Goal: Task Accomplishment & Management: Complete application form

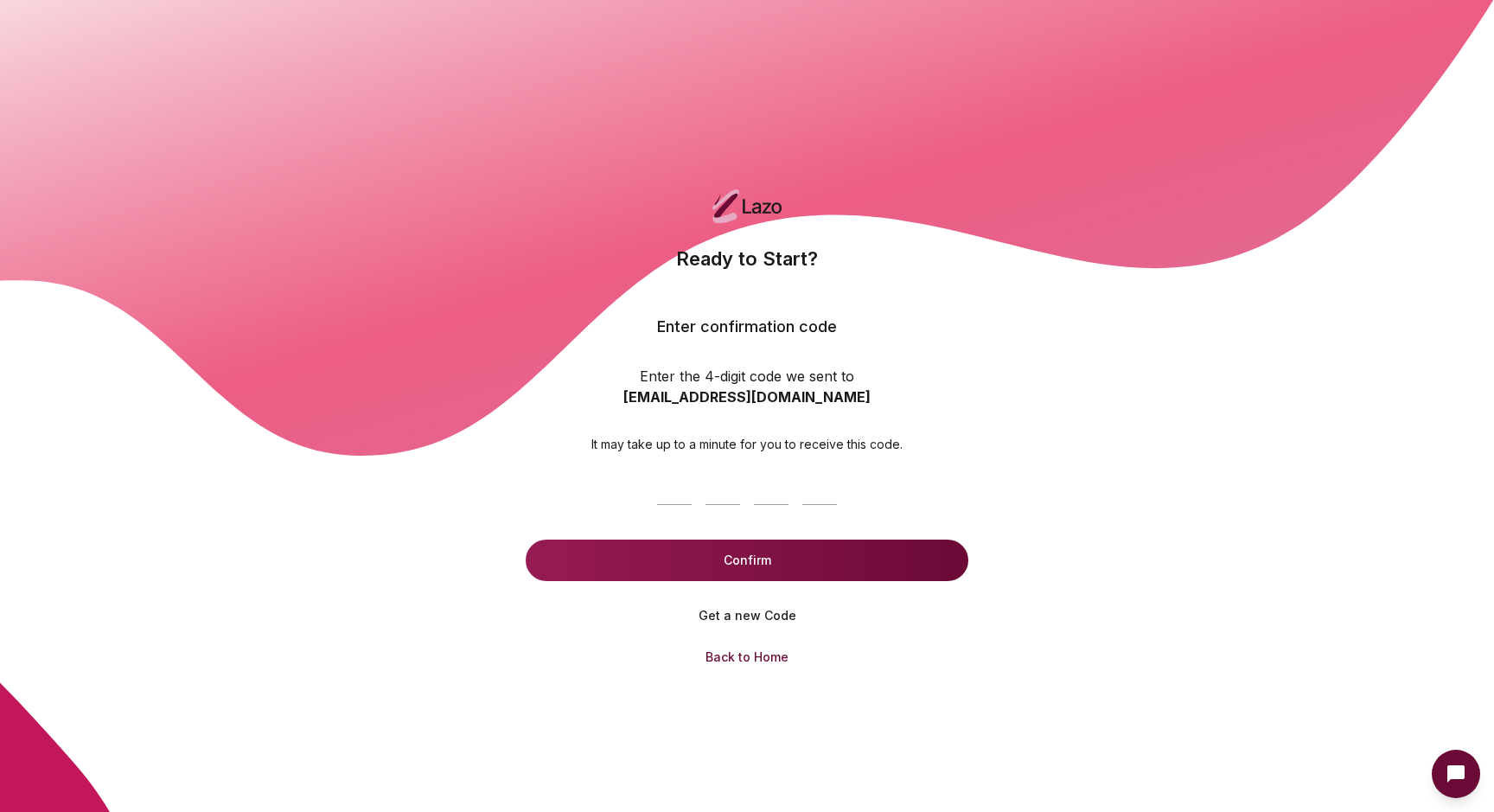
click at [678, 474] on input at bounding box center [747, 484] width 193 height 55
paste input "****"
type input "****"
click at [725, 559] on button "Confirm" at bounding box center [747, 560] width 442 height 42
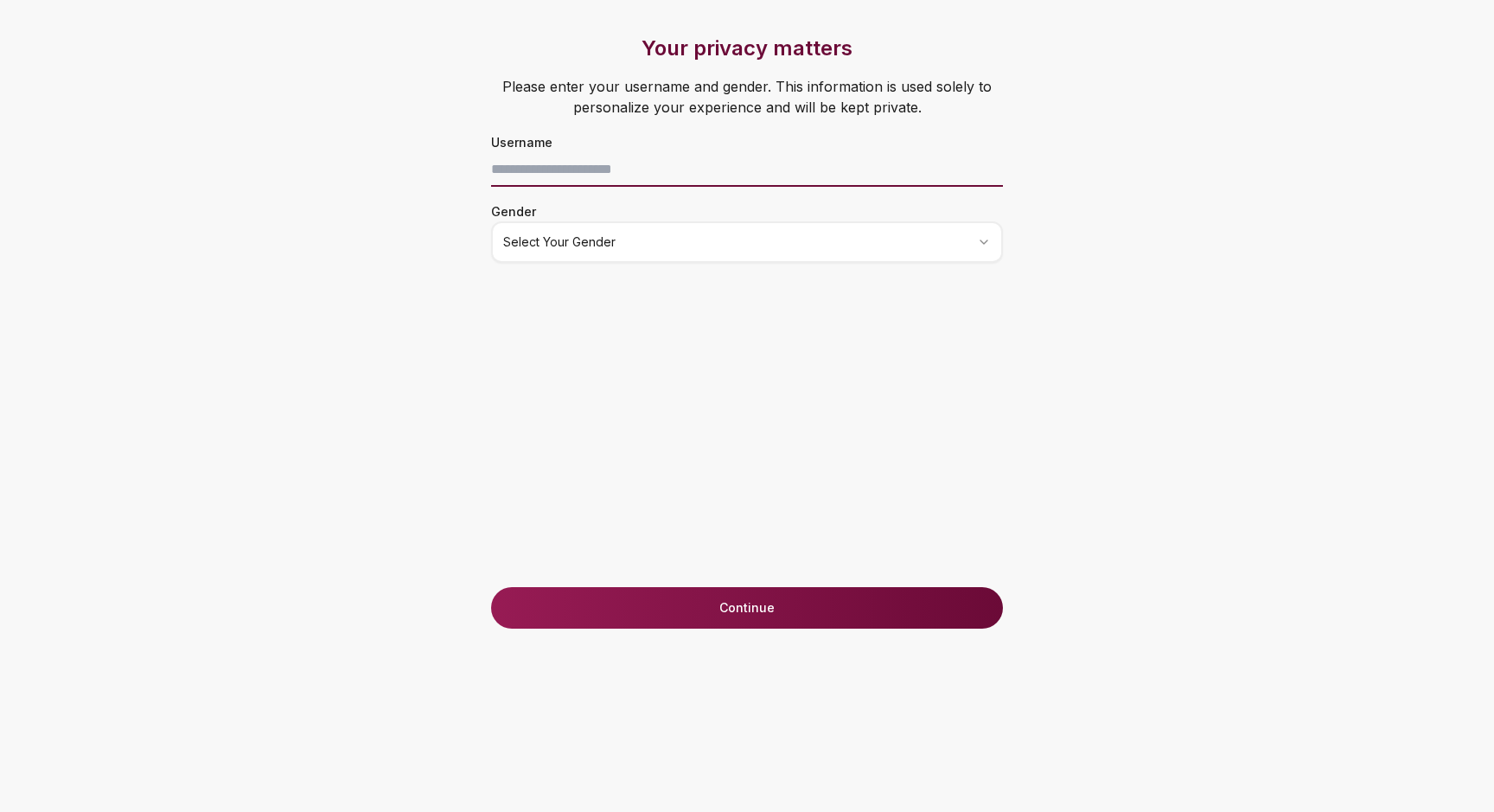
click at [588, 170] on input at bounding box center [747, 169] width 512 height 35
type input "*"
type input "**********"
click at [619, 243] on html "**********" at bounding box center [747, 406] width 1494 height 812
click at [646, 613] on button "Continue" at bounding box center [747, 607] width 512 height 42
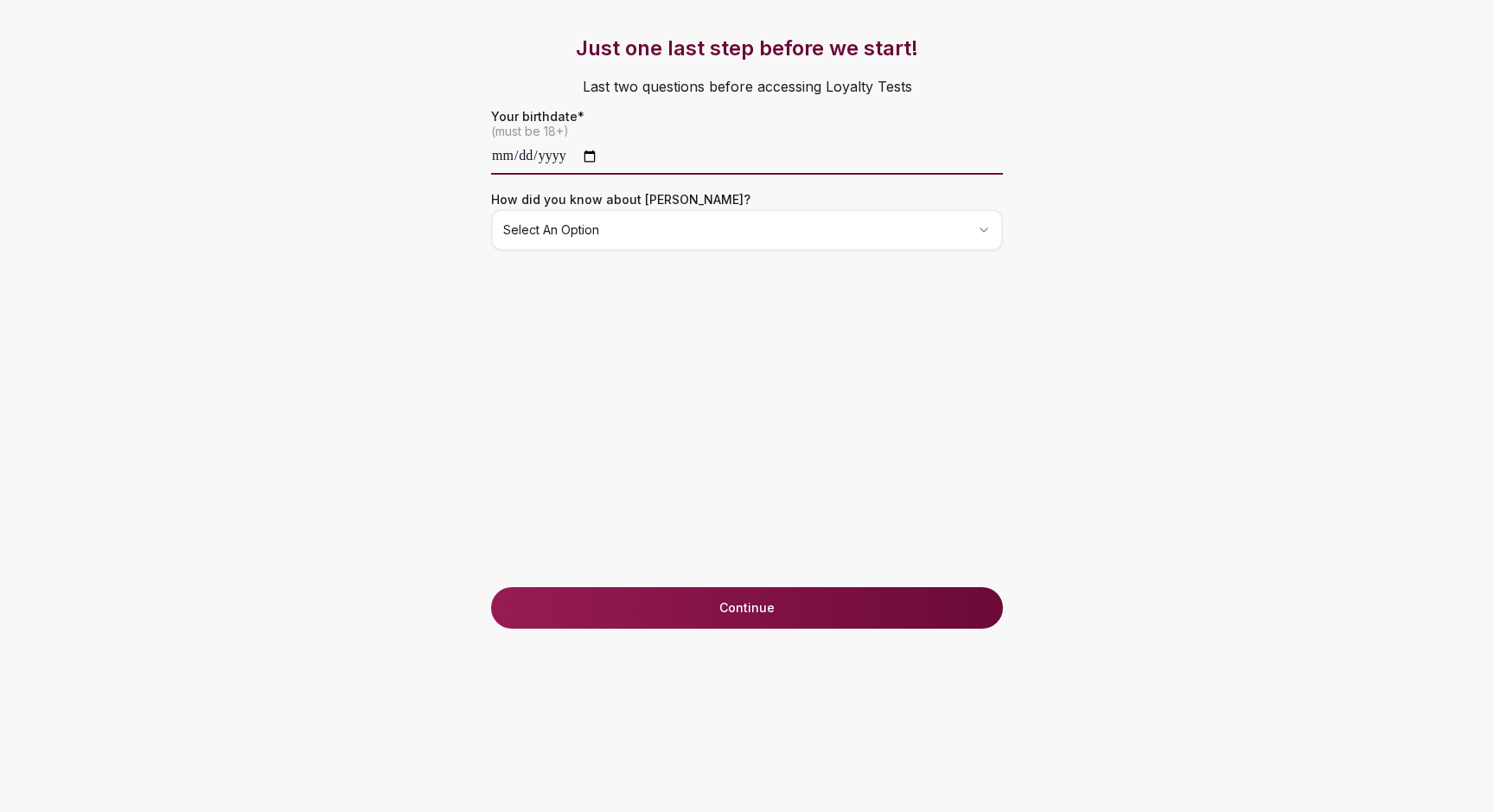
click at [559, 160] on input "date" at bounding box center [747, 157] width 512 height 35
click at [505, 151] on input "date" at bounding box center [747, 157] width 512 height 35
click at [660, 146] on input "date" at bounding box center [747, 157] width 512 height 35
click at [613, 315] on div "Just one last step before we start! Last two questions before accessing Loyalty…" at bounding box center [747, 310] width 581 height 552
click at [575, 219] on html "**********" at bounding box center [747, 406] width 1494 height 812
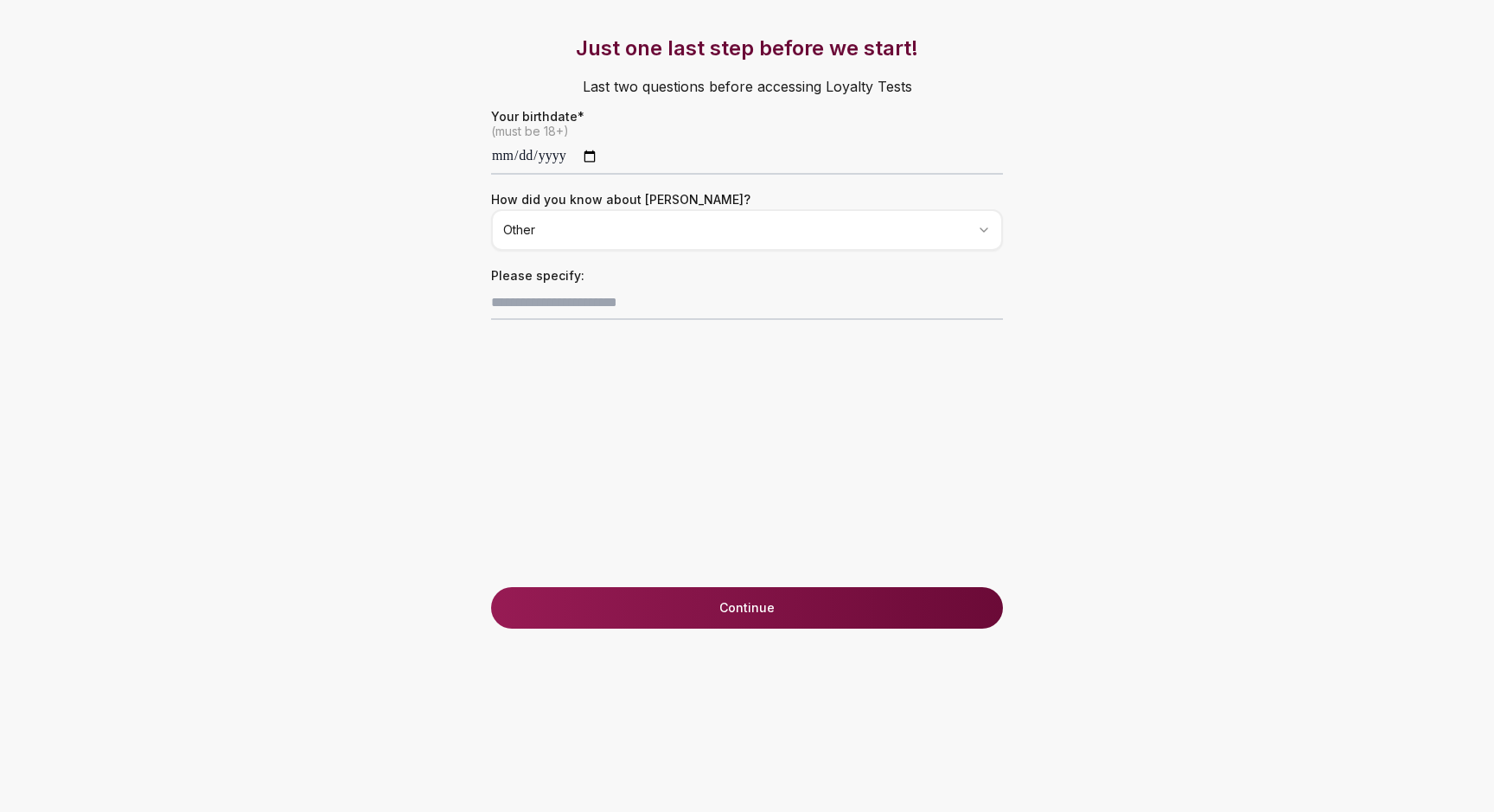
click at [623, 605] on button "Continue" at bounding box center [747, 607] width 512 height 42
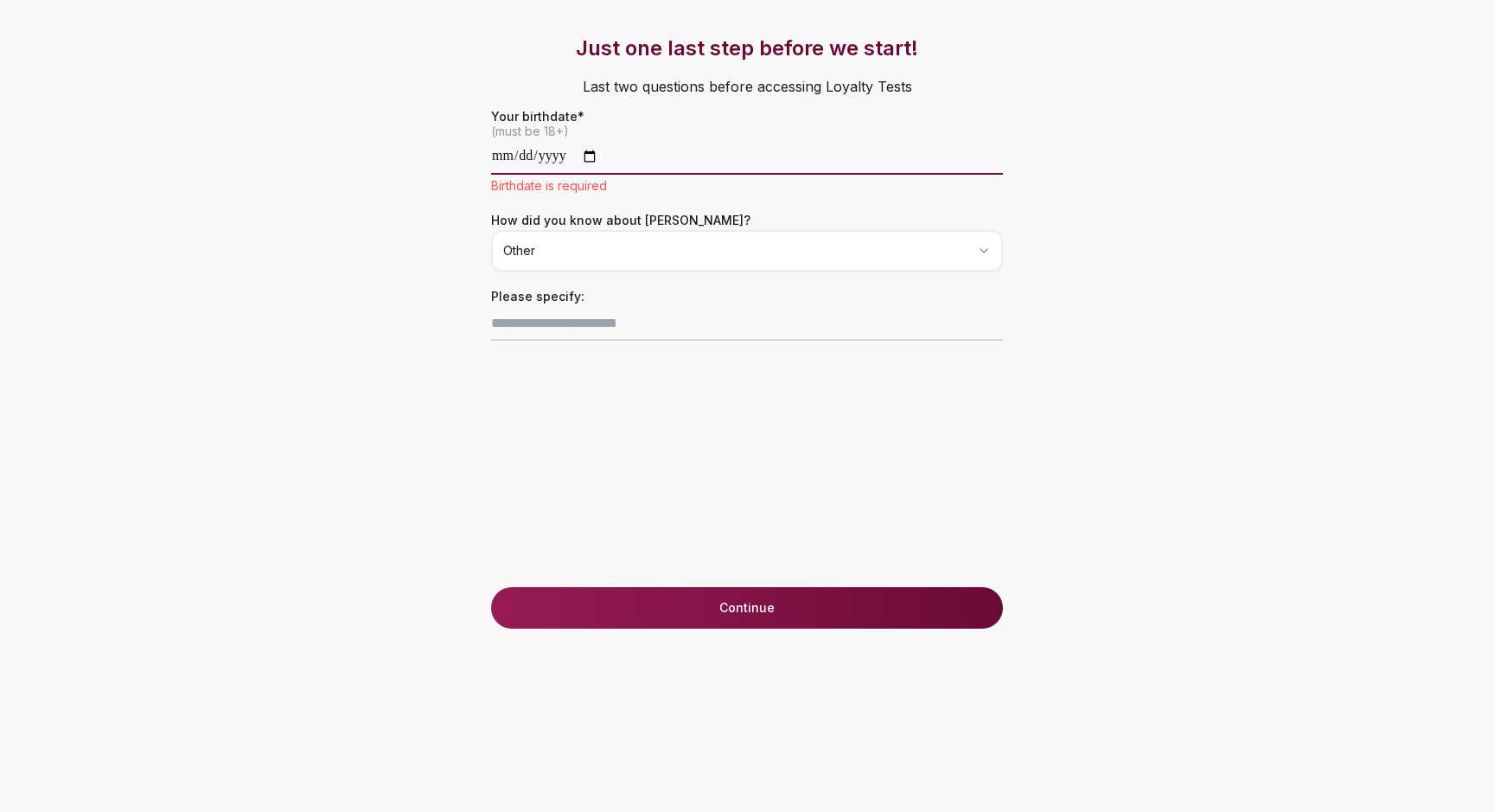
click at [608, 158] on input "date" at bounding box center [747, 157] width 512 height 35
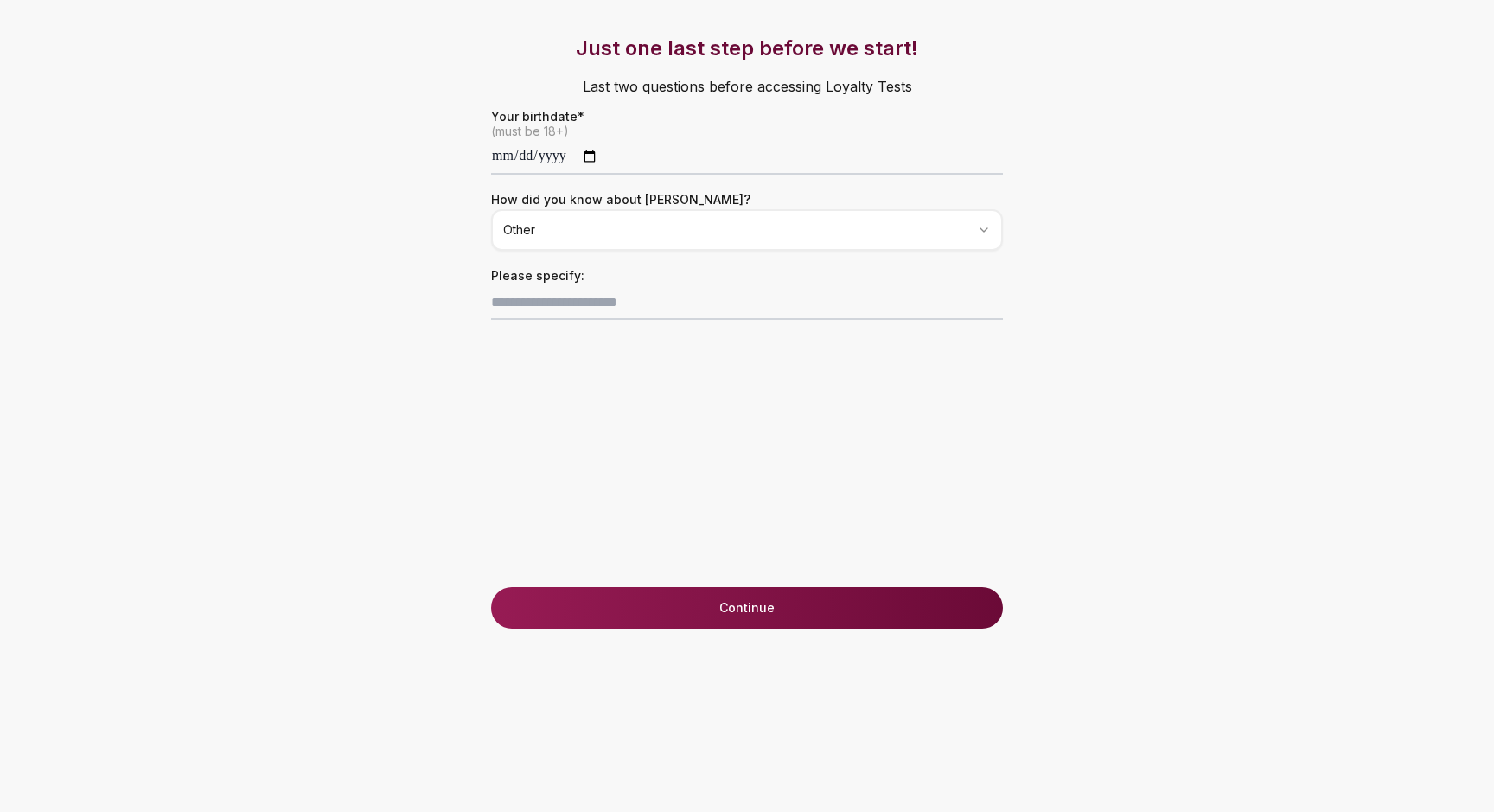
click at [583, 414] on div "**********" at bounding box center [747, 310] width 581 height 552
click at [559, 168] on input "**********" at bounding box center [747, 157] width 512 height 35
click at [559, 157] on input "**********" at bounding box center [747, 157] width 512 height 35
type input "**********"
click at [723, 100] on p "Last two questions before accessing Loyalty Tests" at bounding box center [747, 86] width 581 height 49
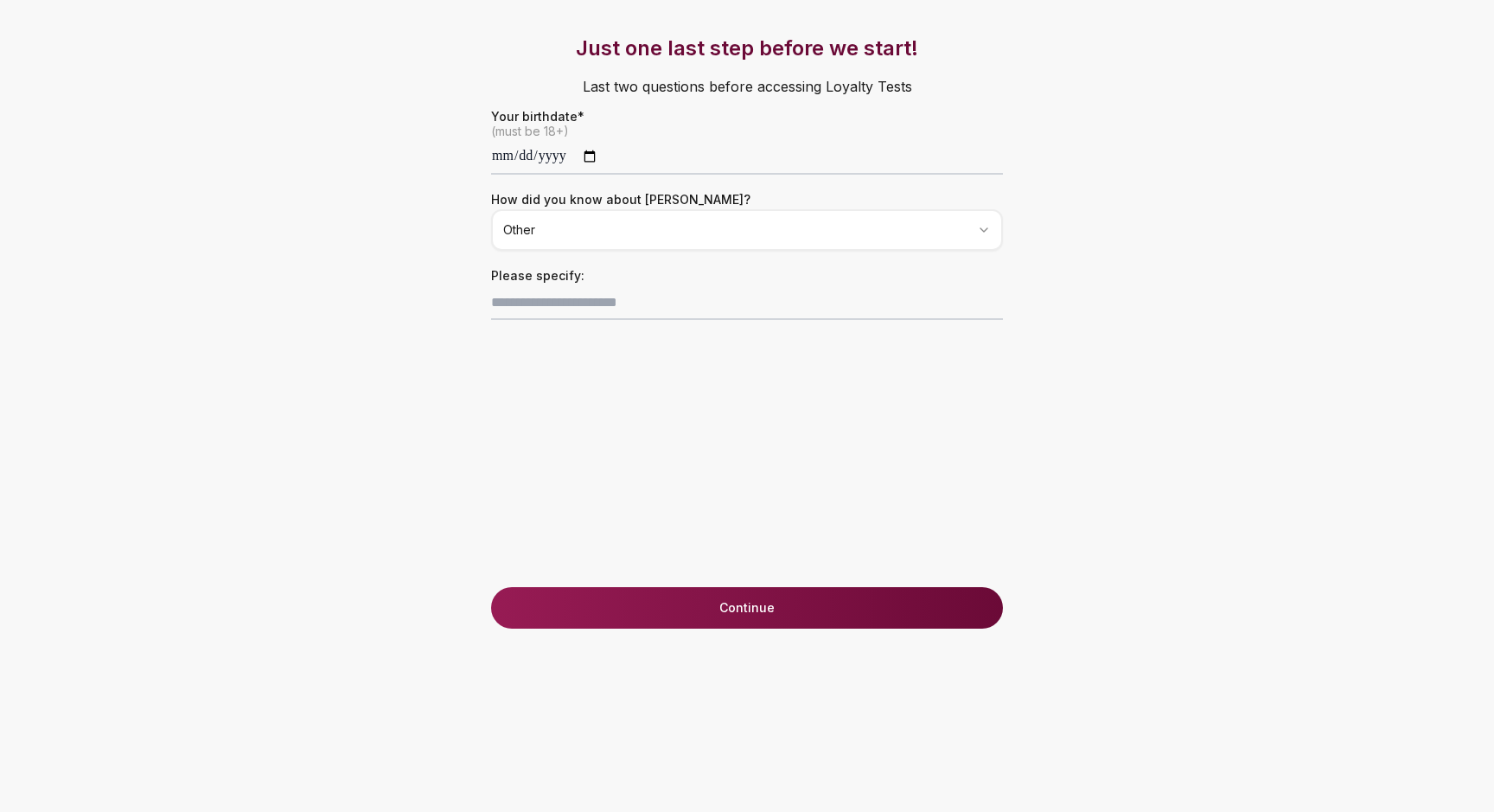
click at [711, 610] on button "Continue" at bounding box center [747, 607] width 512 height 42
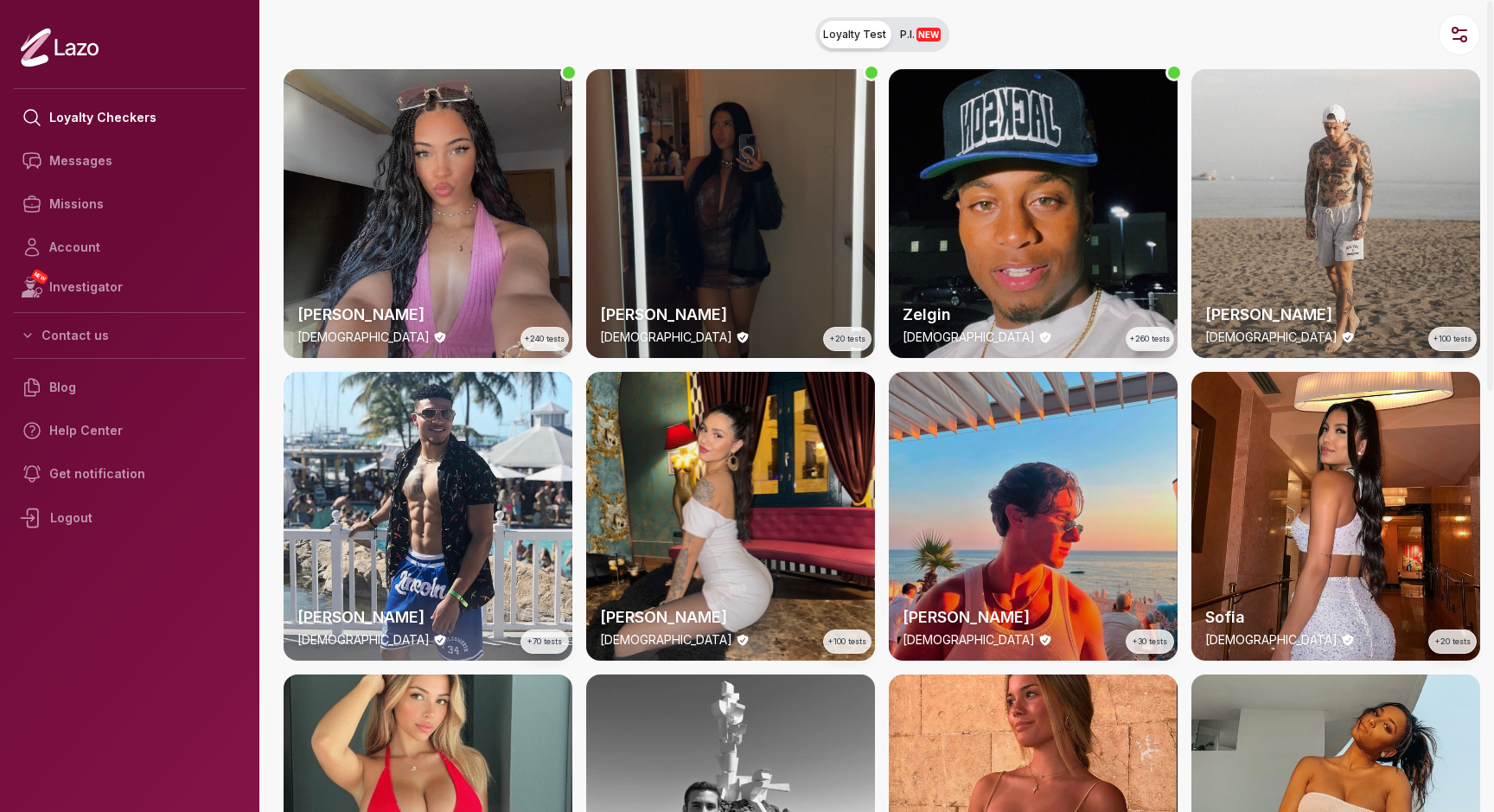
click at [929, 39] on span "NEW" at bounding box center [928, 35] width 24 height 14
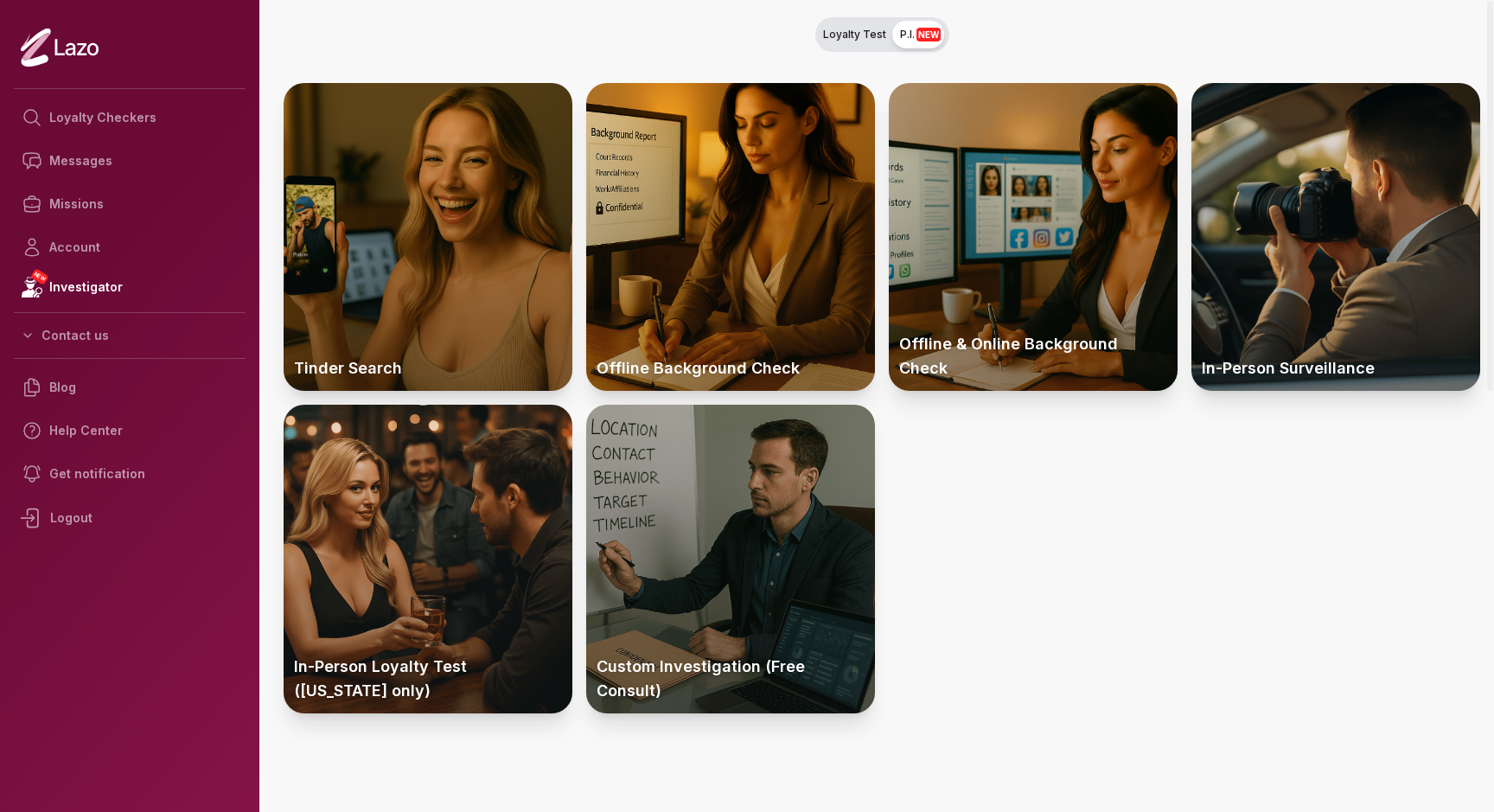
click at [845, 35] on span "Loyalty Test" at bounding box center [854, 35] width 63 height 14
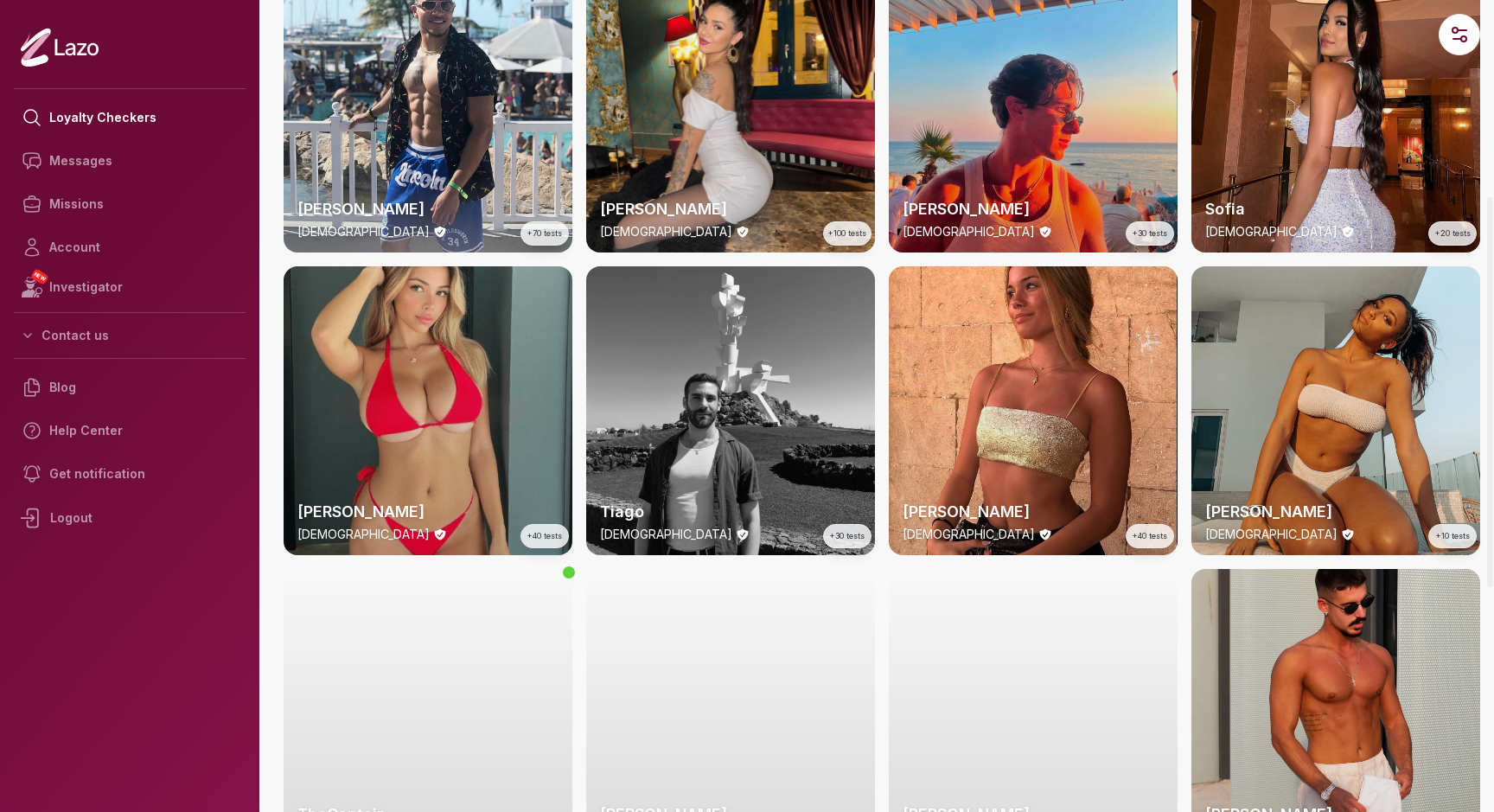
scroll to position [424, 0]
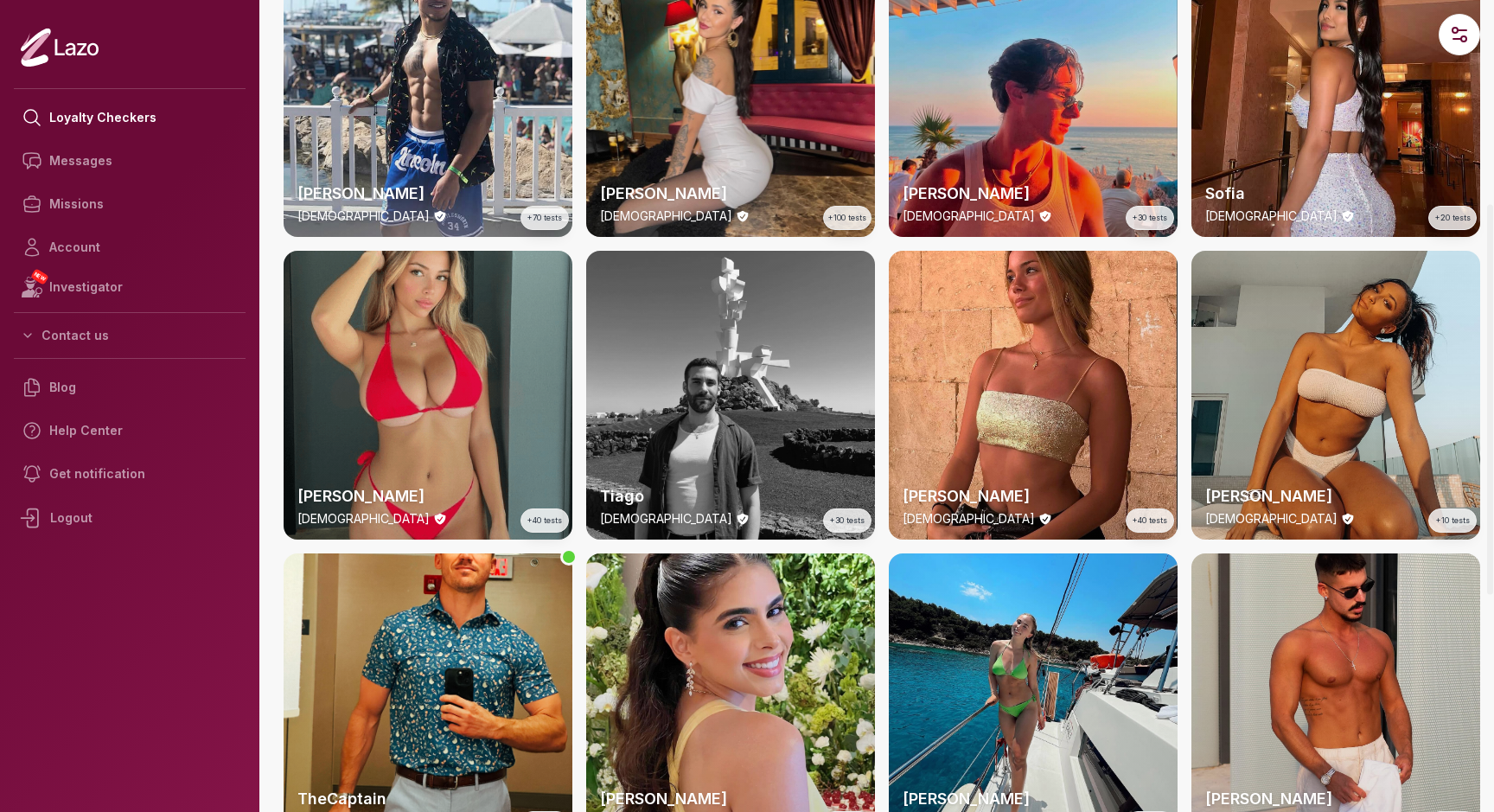
click at [429, 363] on div "Emily 23 y/o +40 tests" at bounding box center [428, 395] width 289 height 289
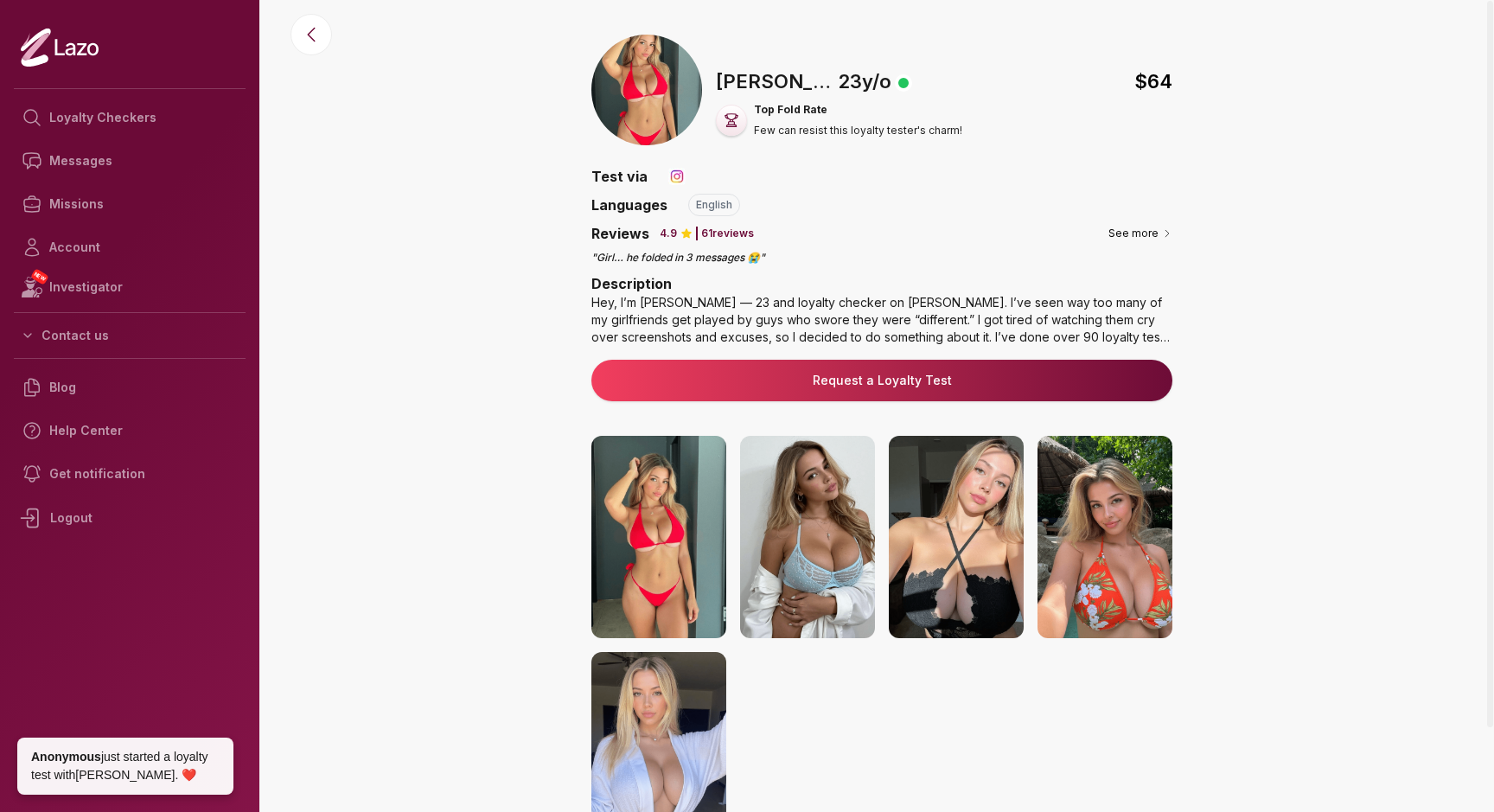
click at [677, 175] on img at bounding box center [677, 176] width 18 height 18
click at [1163, 231] on icon at bounding box center [1168, 233] width 11 height 11
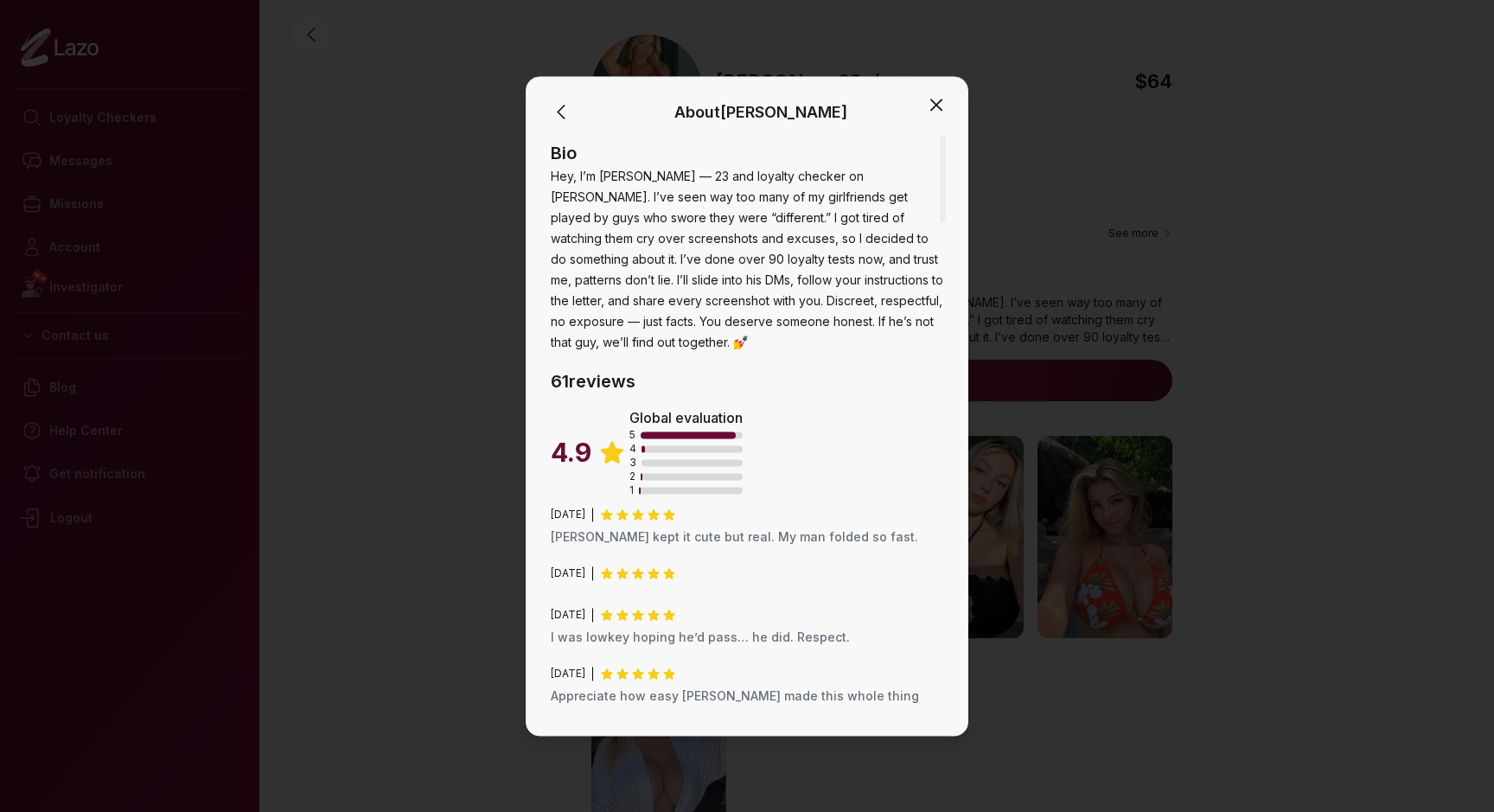
click at [931, 110] on icon "button" at bounding box center [936, 105] width 11 height 11
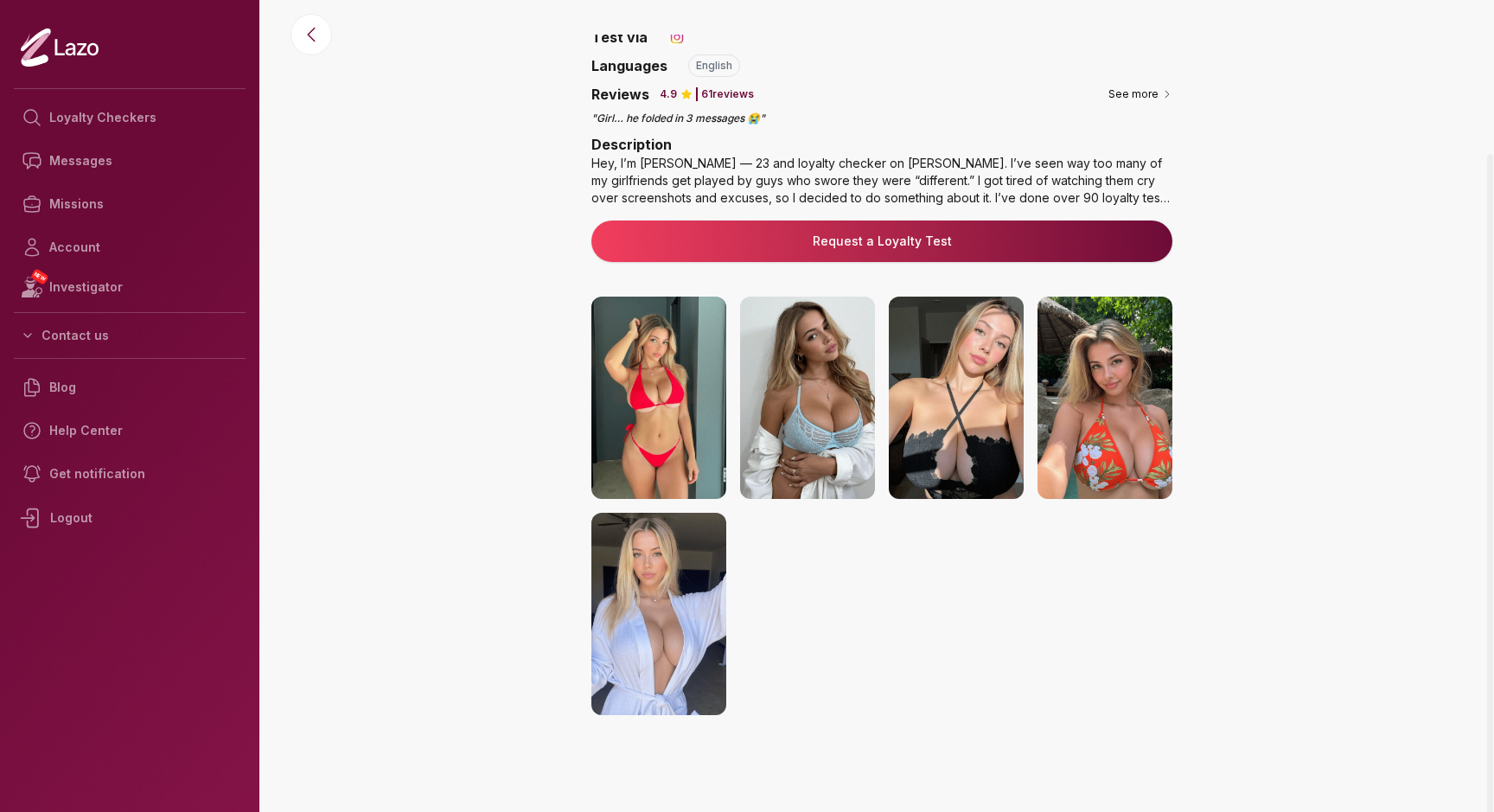
scroll to position [139, 0]
click at [85, 251] on link "Account" at bounding box center [129, 247] width 231 height 43
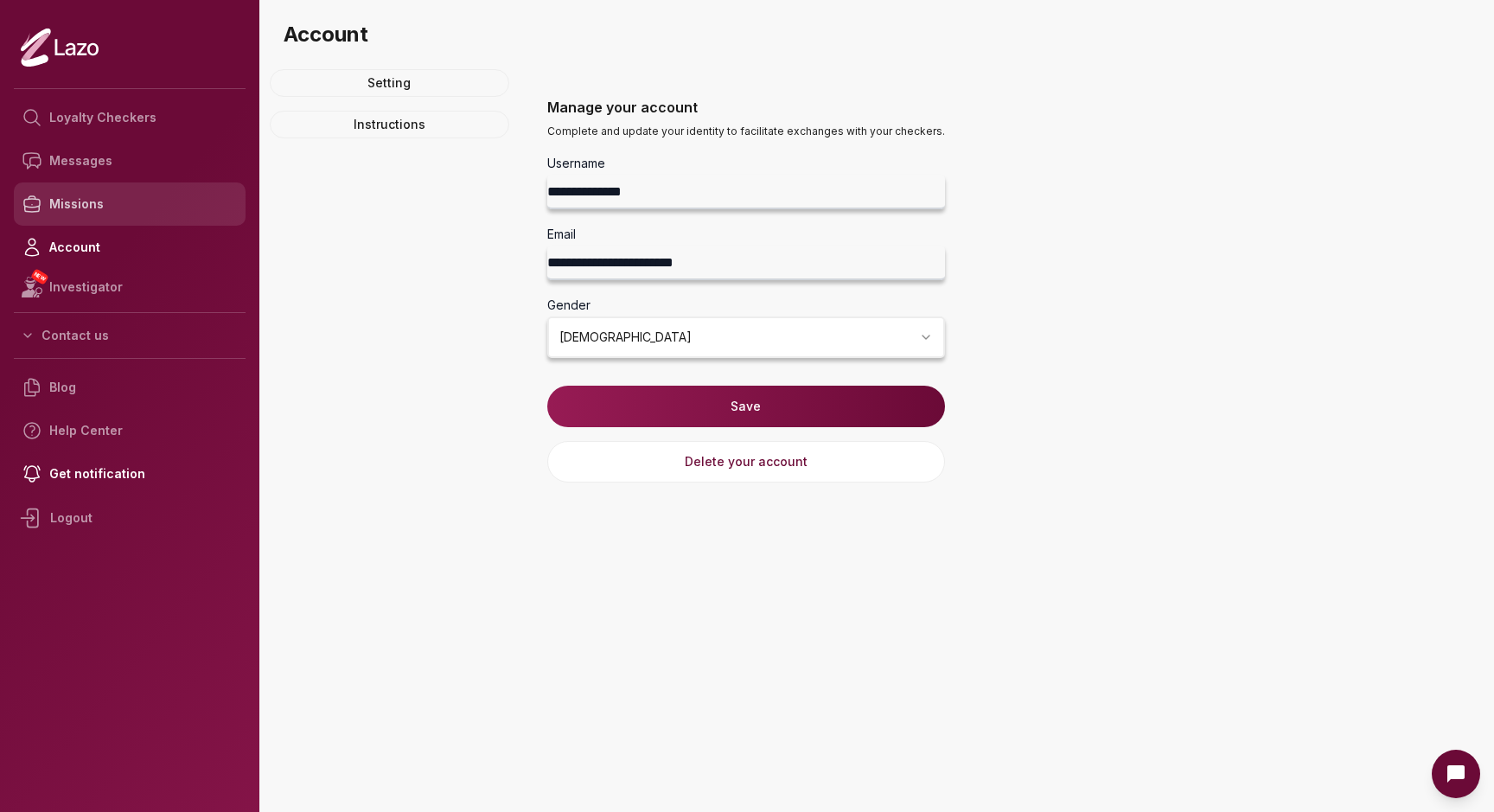
click at [98, 200] on link "Missions" at bounding box center [129, 204] width 231 height 43
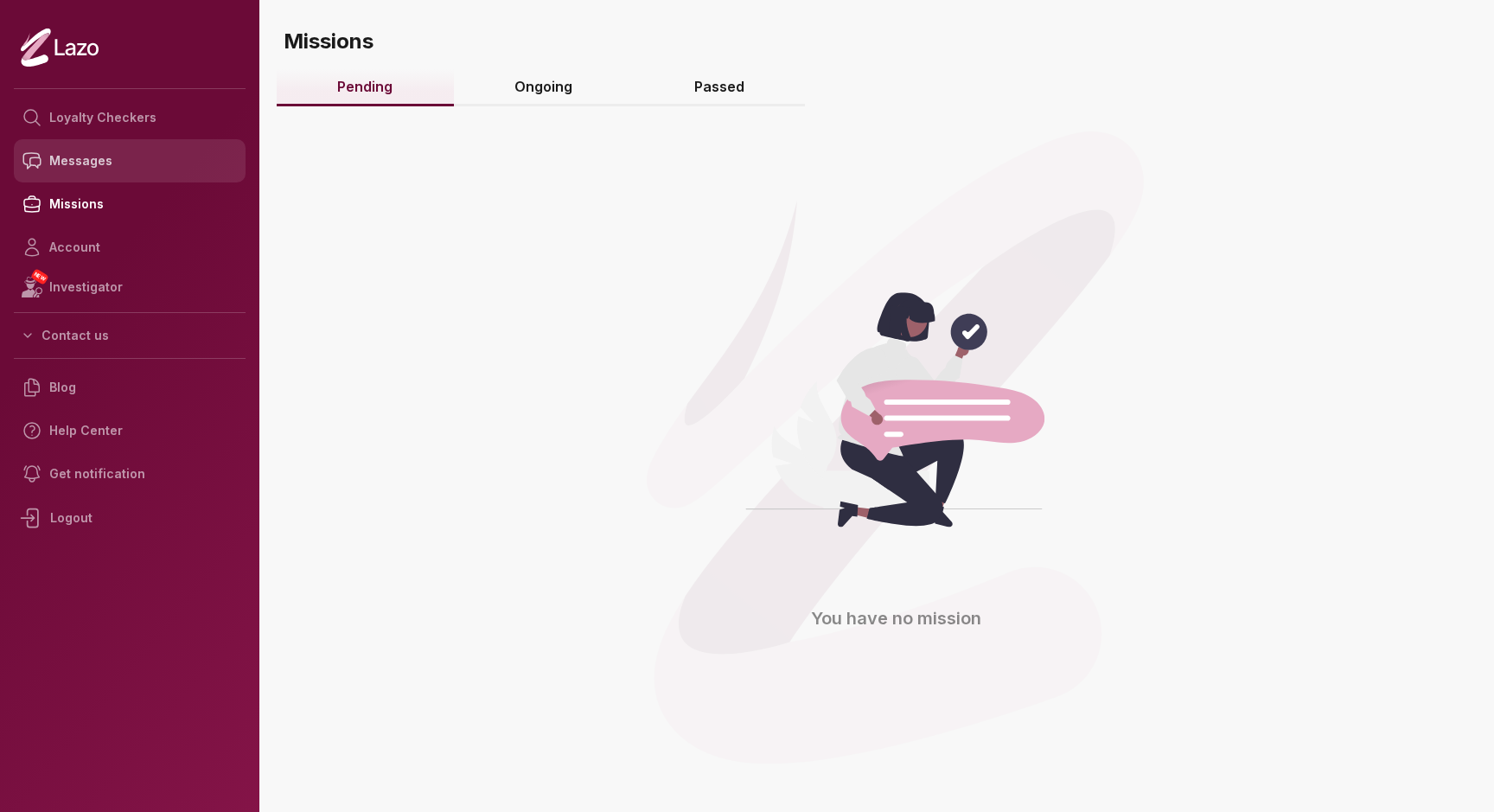
click at [98, 157] on link "Messages" at bounding box center [129, 160] width 231 height 43
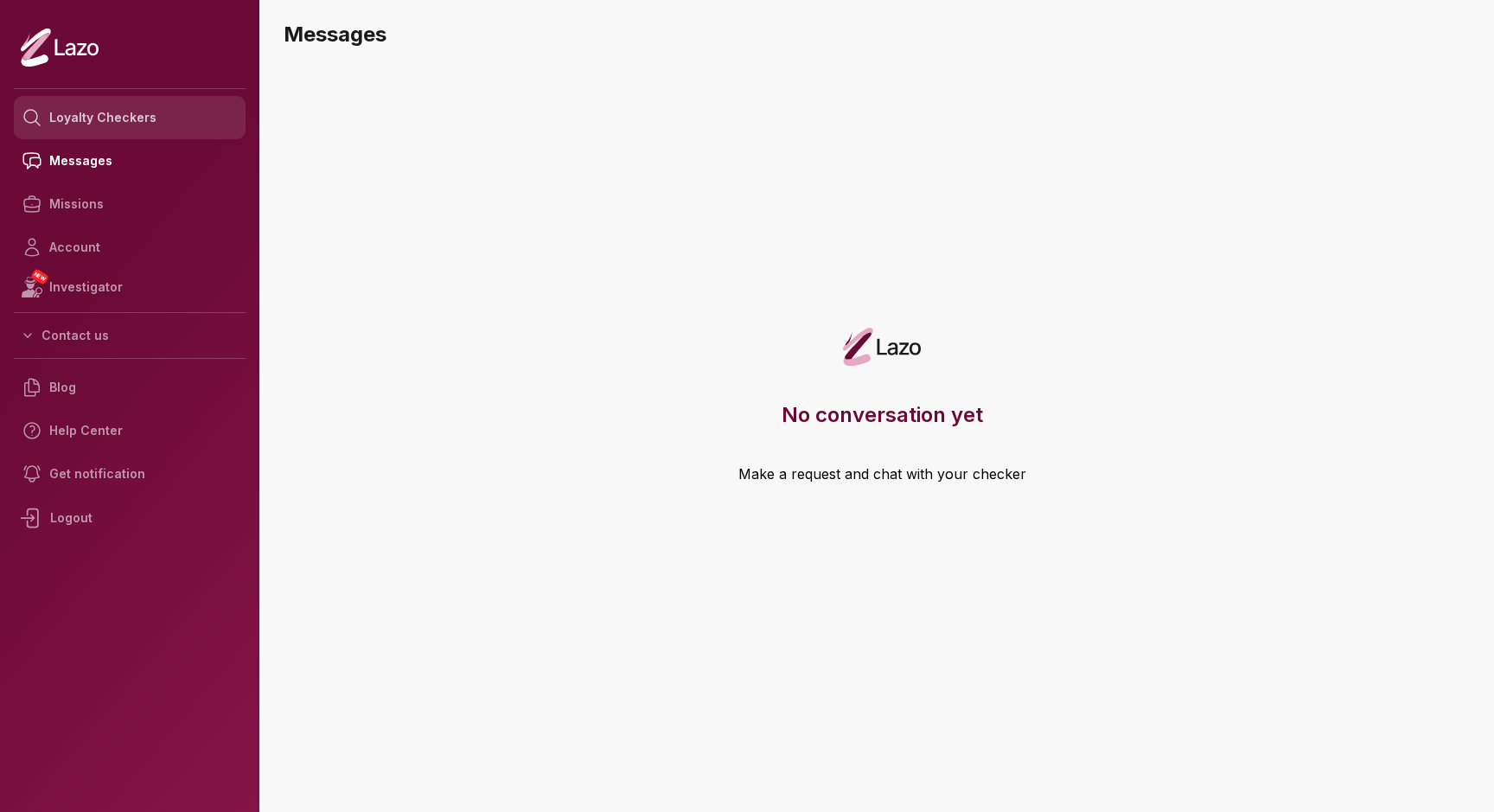
click at [102, 115] on link "Loyalty Checkers" at bounding box center [129, 117] width 231 height 43
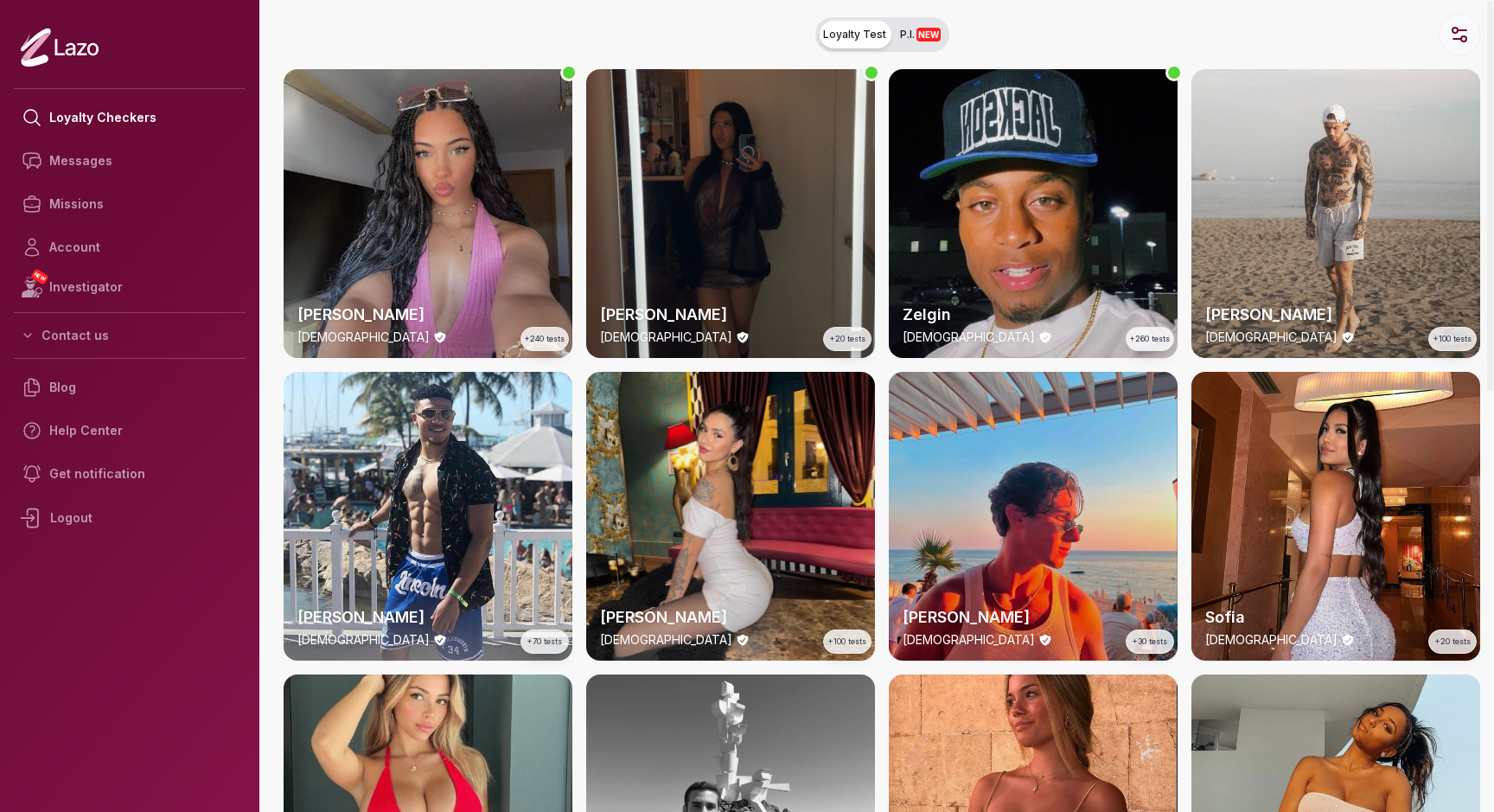
click at [1462, 38] on icon "button" at bounding box center [1459, 34] width 20 height 20
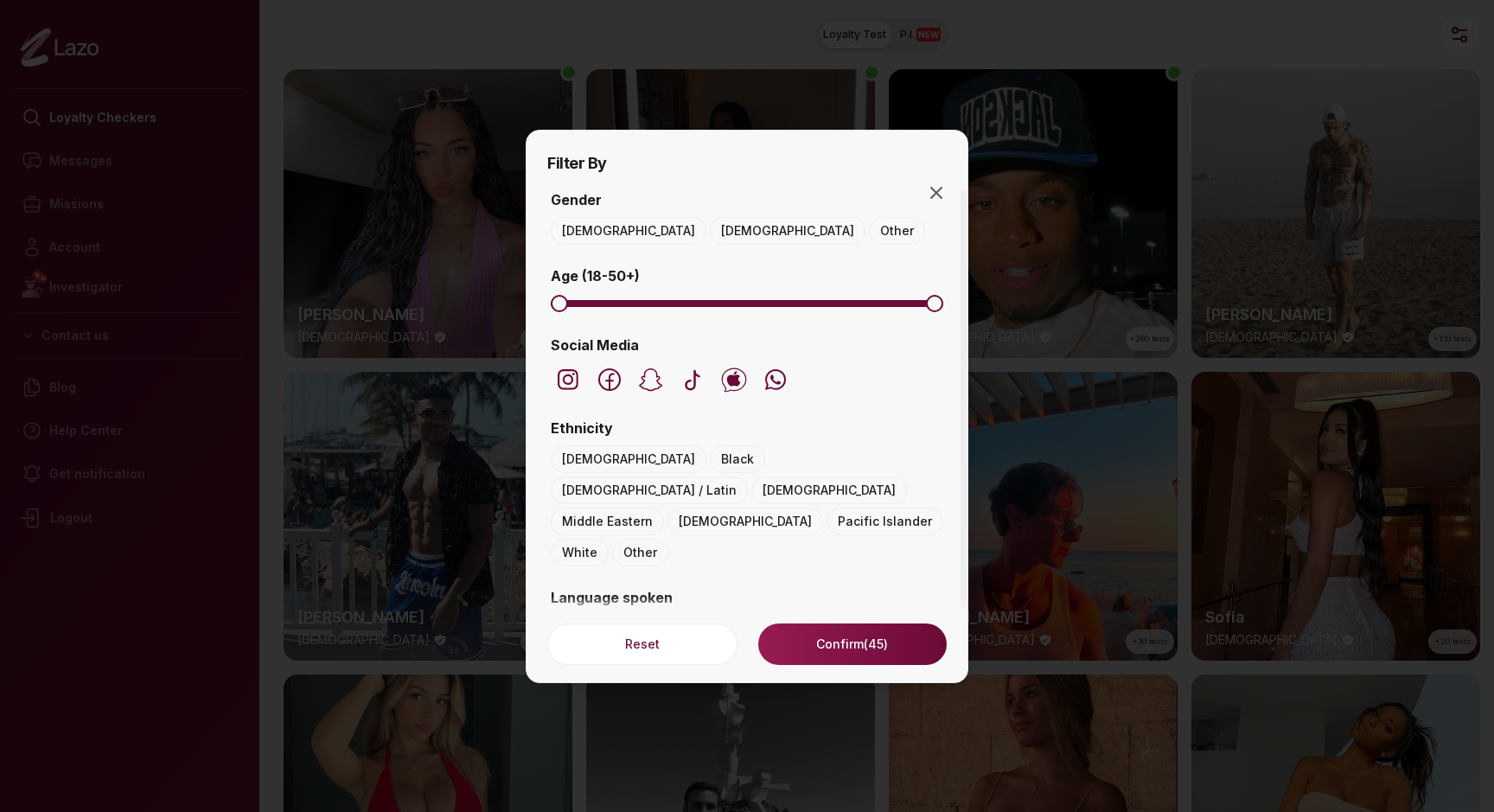
scroll to position [74, 0]
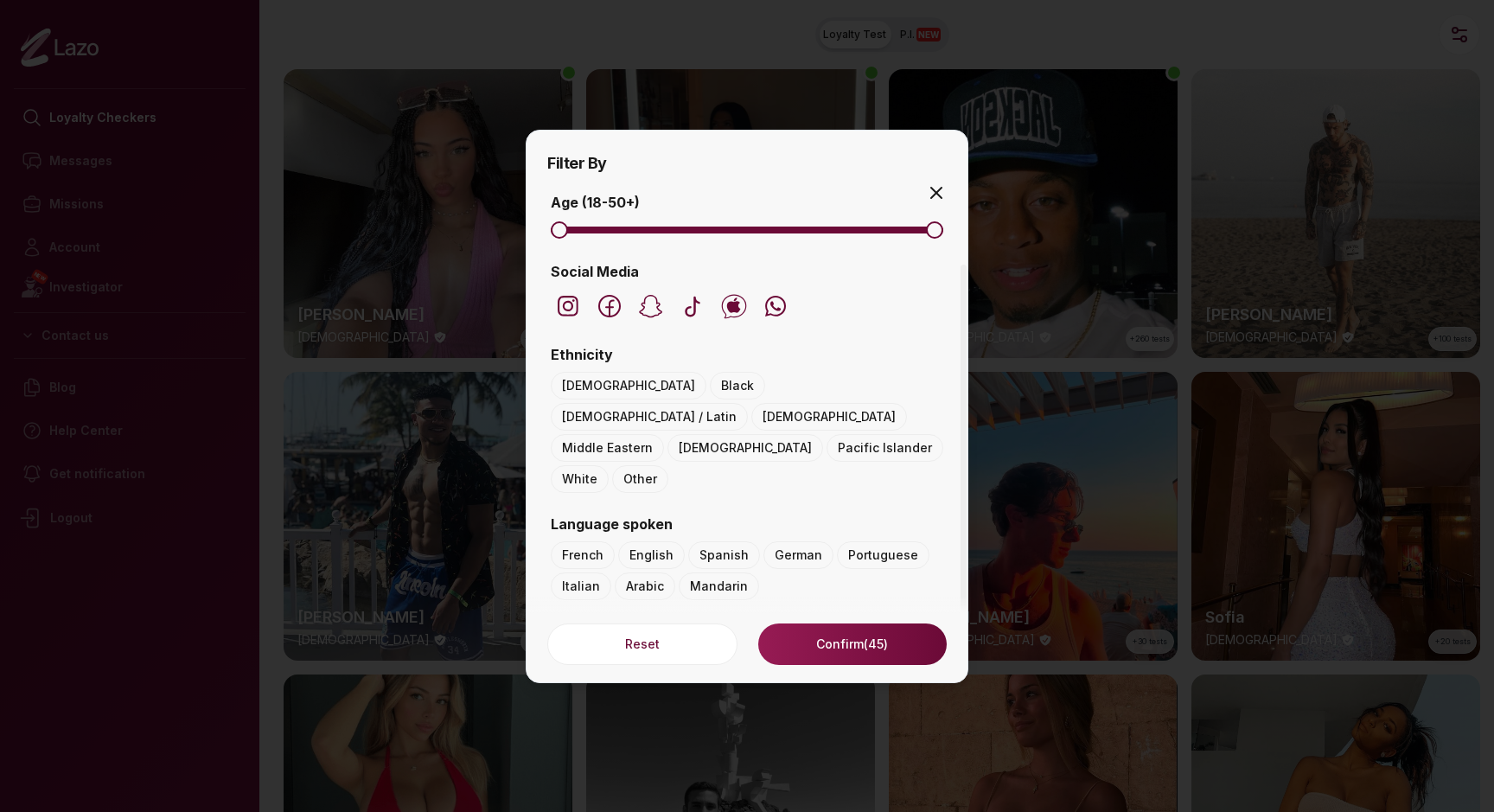
click at [934, 191] on icon "button" at bounding box center [936, 193] width 11 height 11
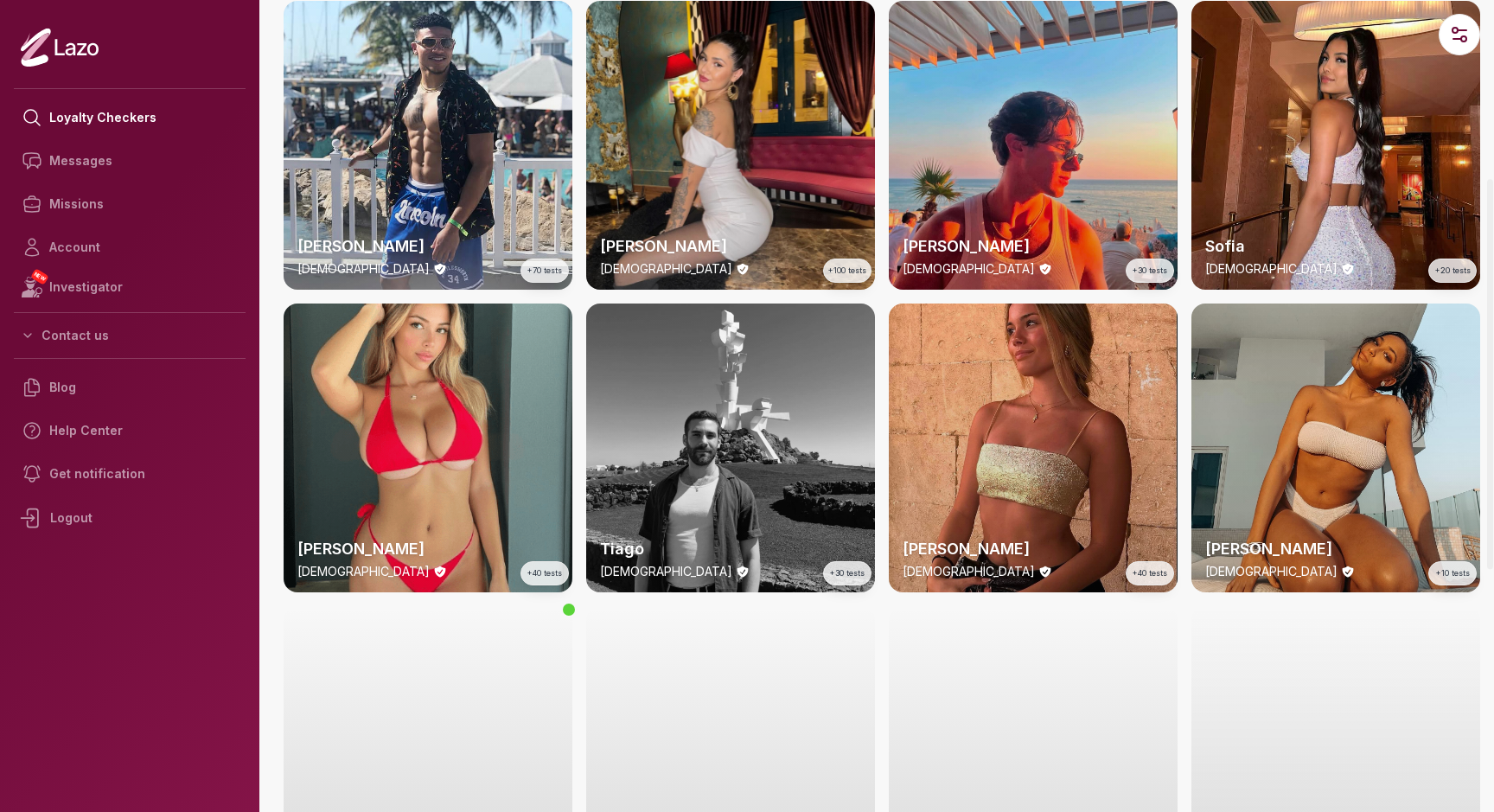
scroll to position [542, 0]
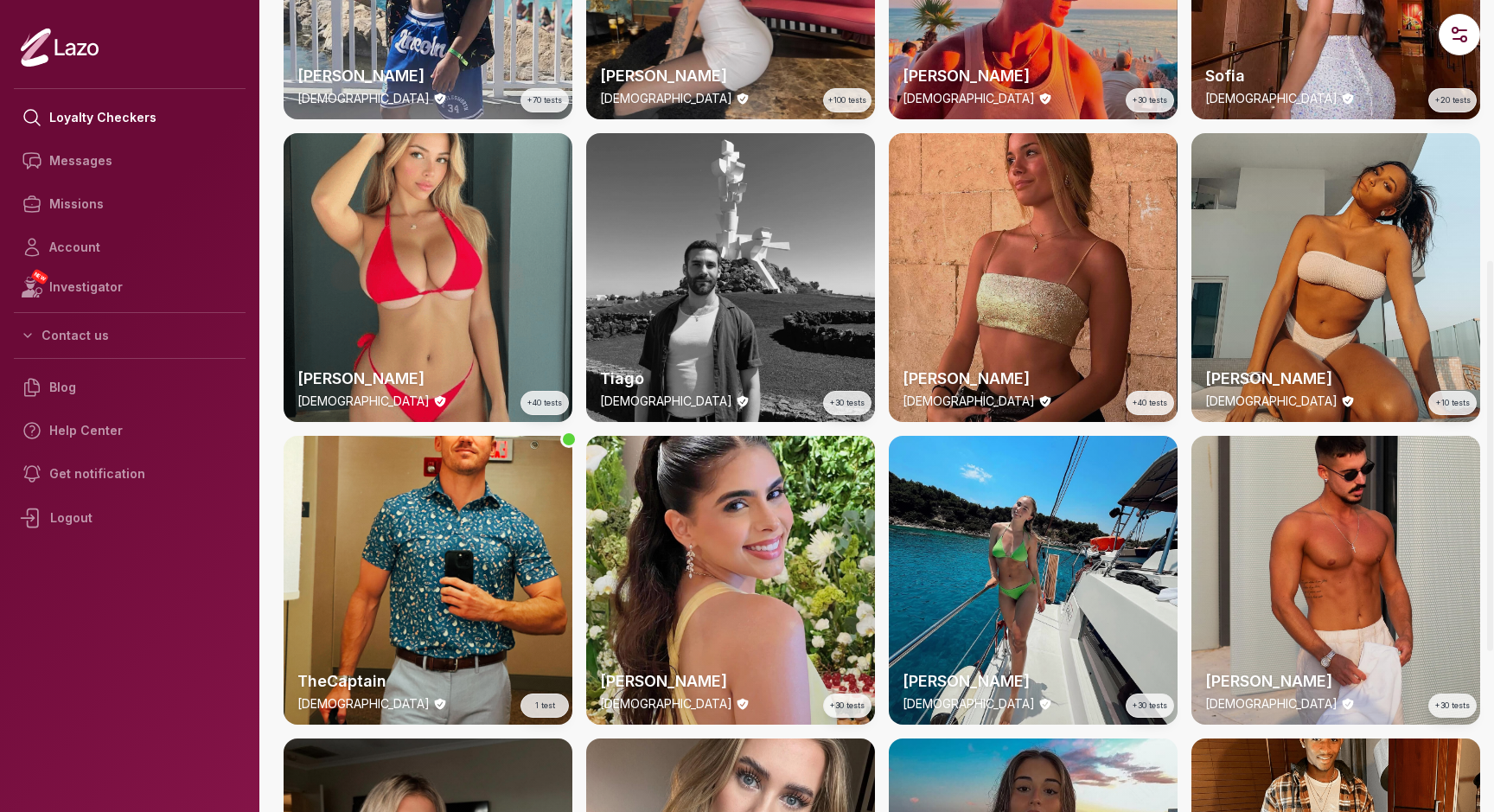
click at [1031, 312] on div "Sharon 22 y/o +40 tests" at bounding box center [1034, 277] width 289 height 289
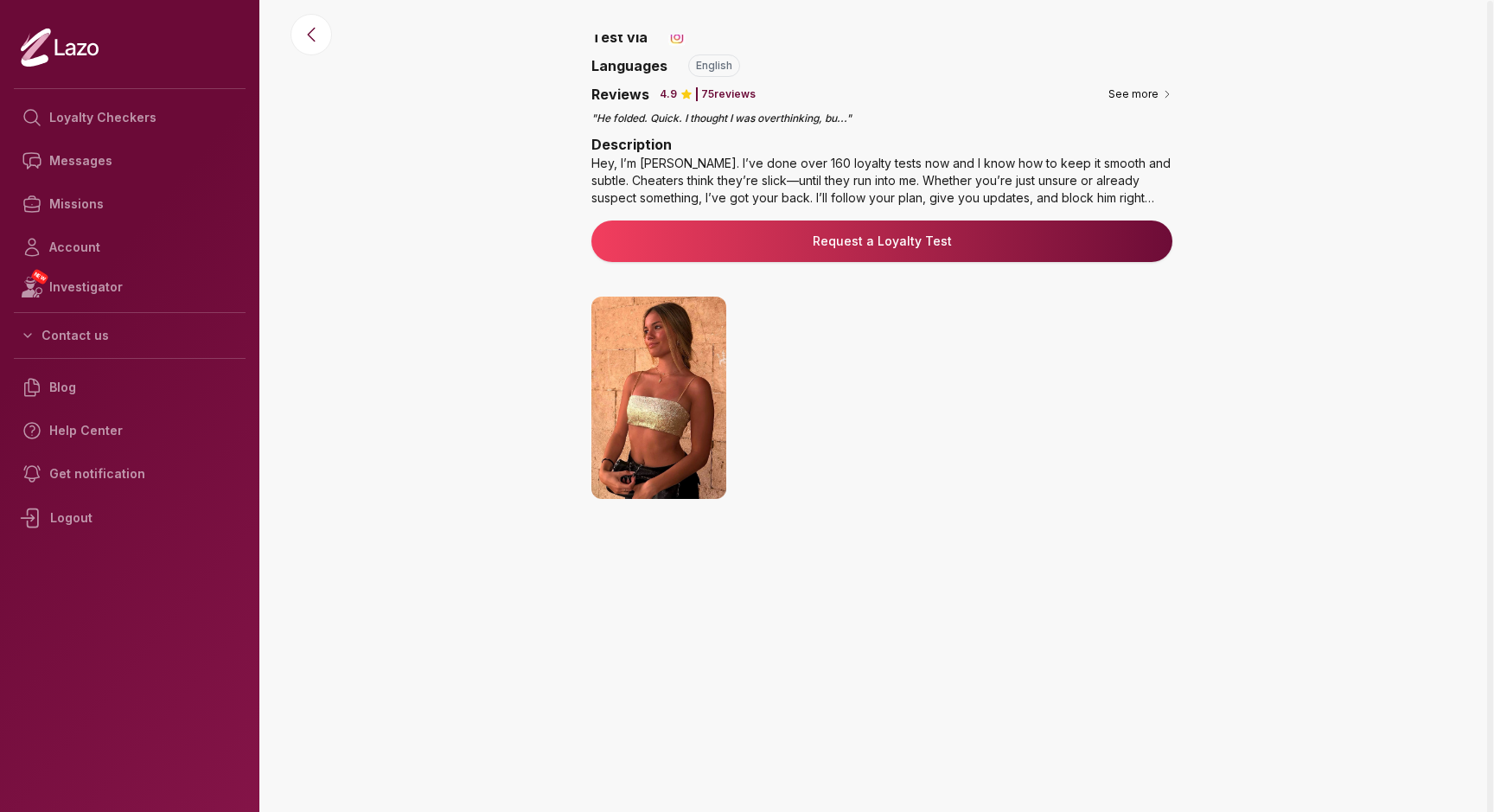
scroll to position [139, 0]
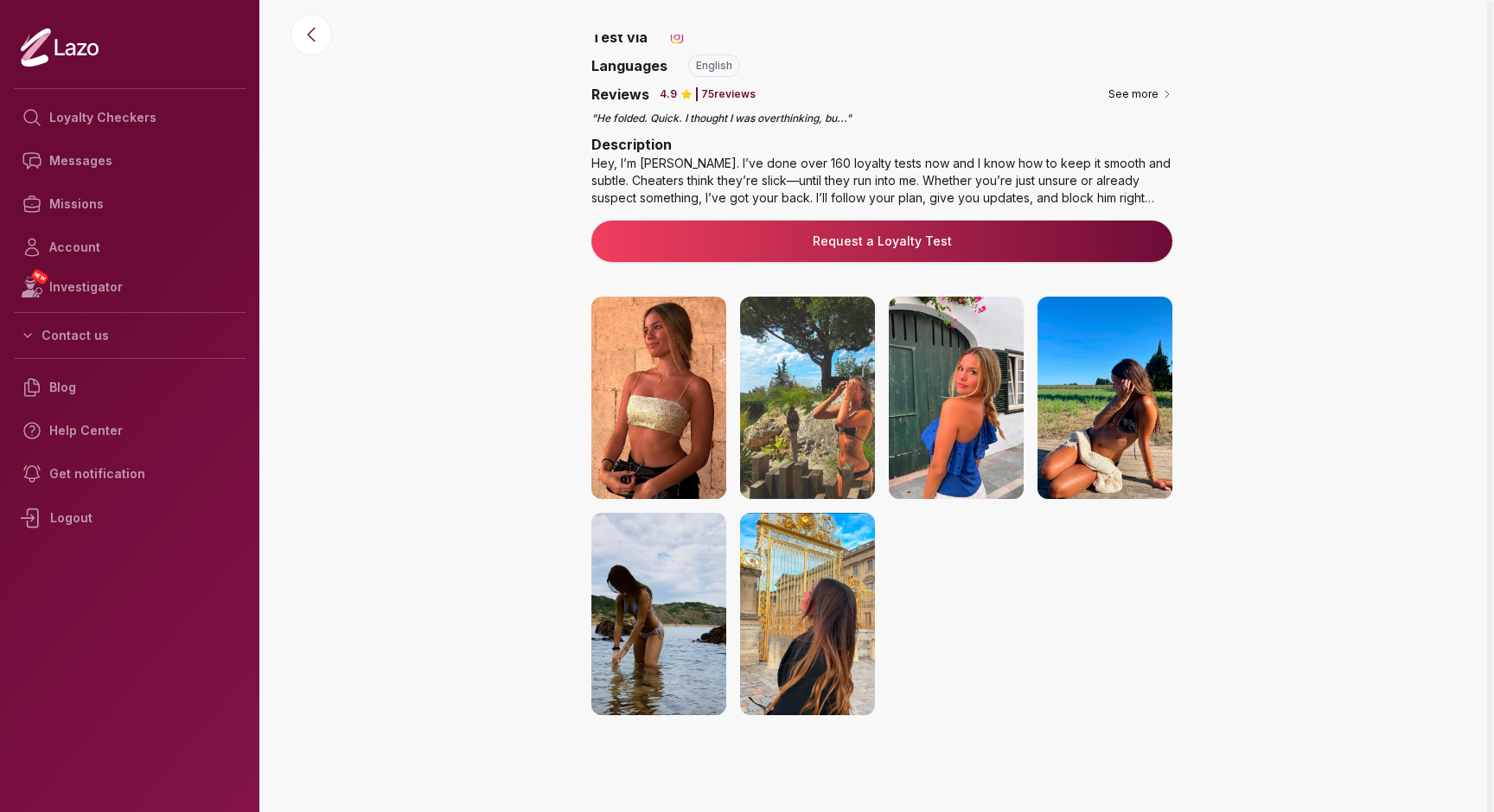
click at [953, 419] on img at bounding box center [957, 398] width 135 height 202
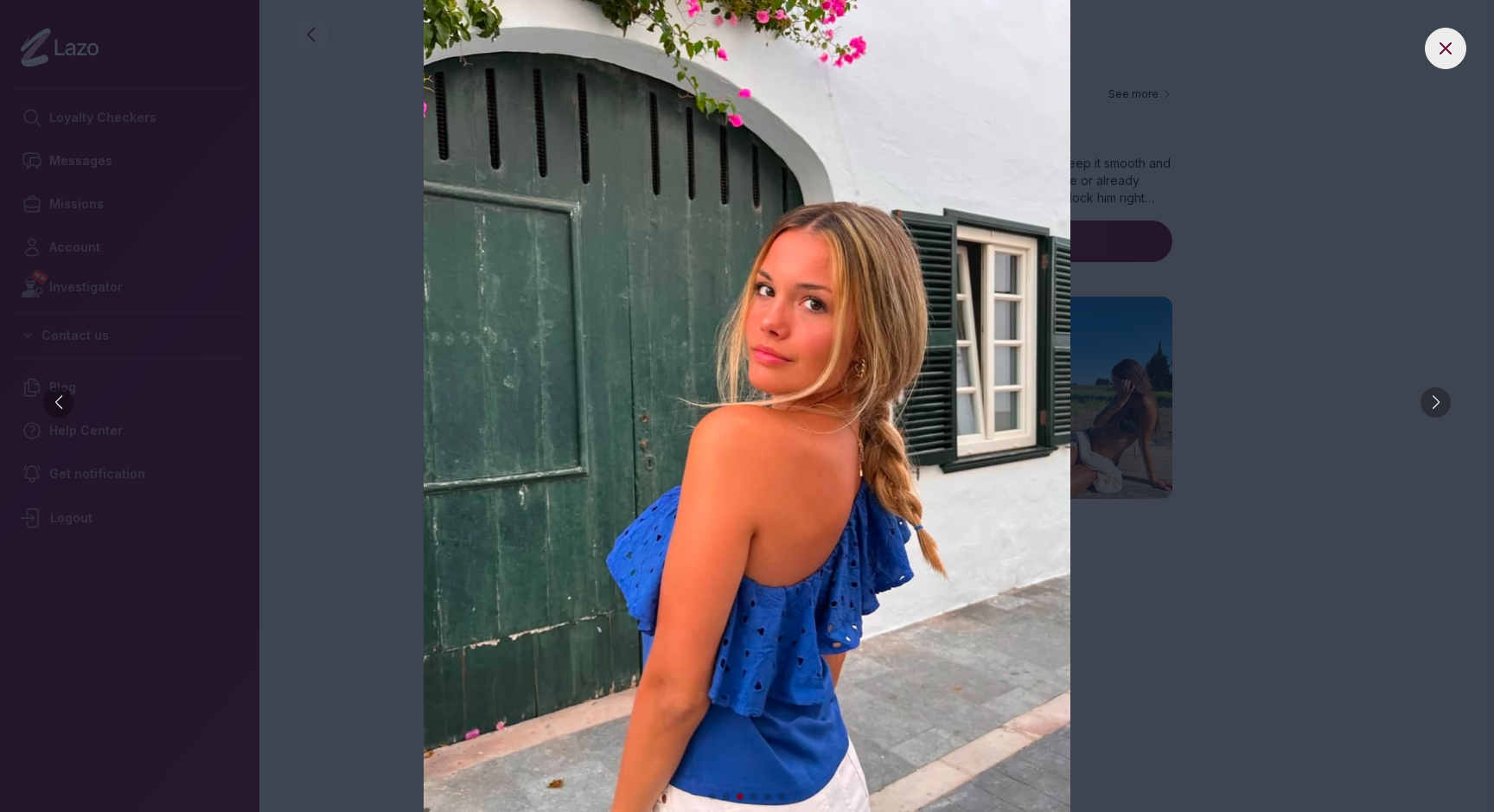
click at [57, 403] on div at bounding box center [59, 402] width 30 height 30
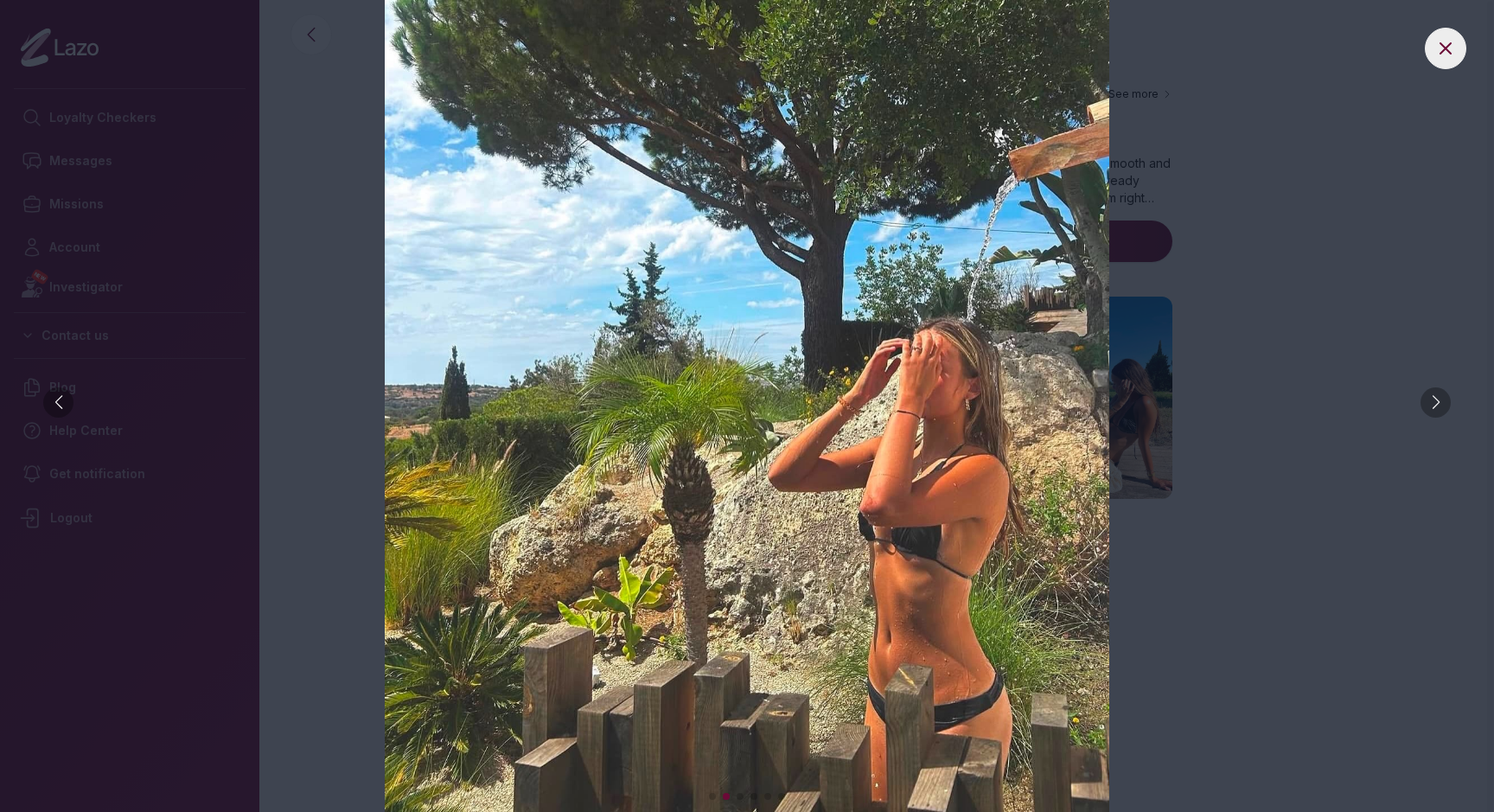
click at [57, 403] on div at bounding box center [59, 402] width 30 height 30
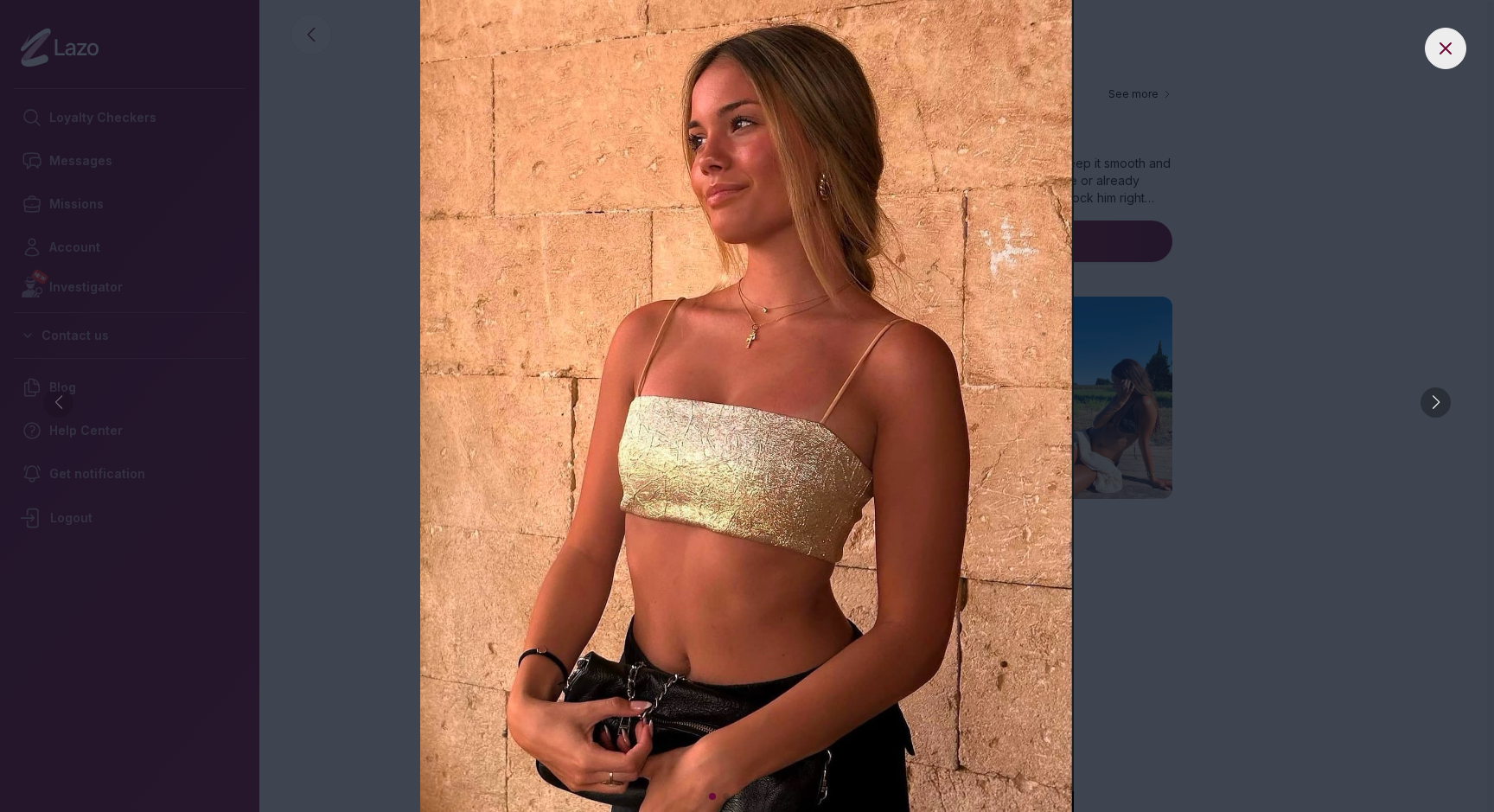
click at [57, 403] on img at bounding box center [747, 406] width 1425 height 812
click at [1438, 56] on icon at bounding box center [1445, 48] width 20 height 20
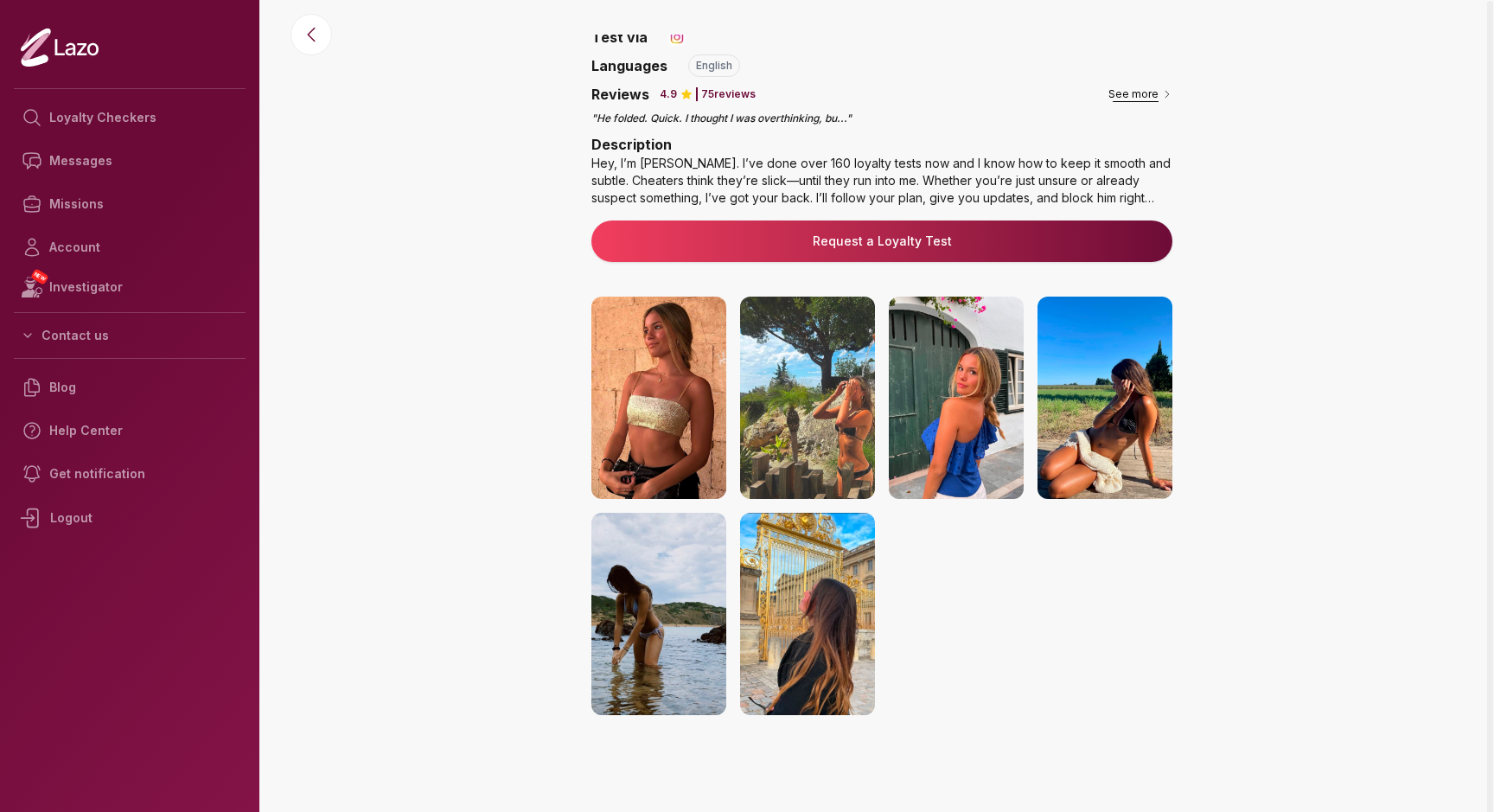
click at [1130, 95] on button "See more" at bounding box center [1140, 95] width 64 height 18
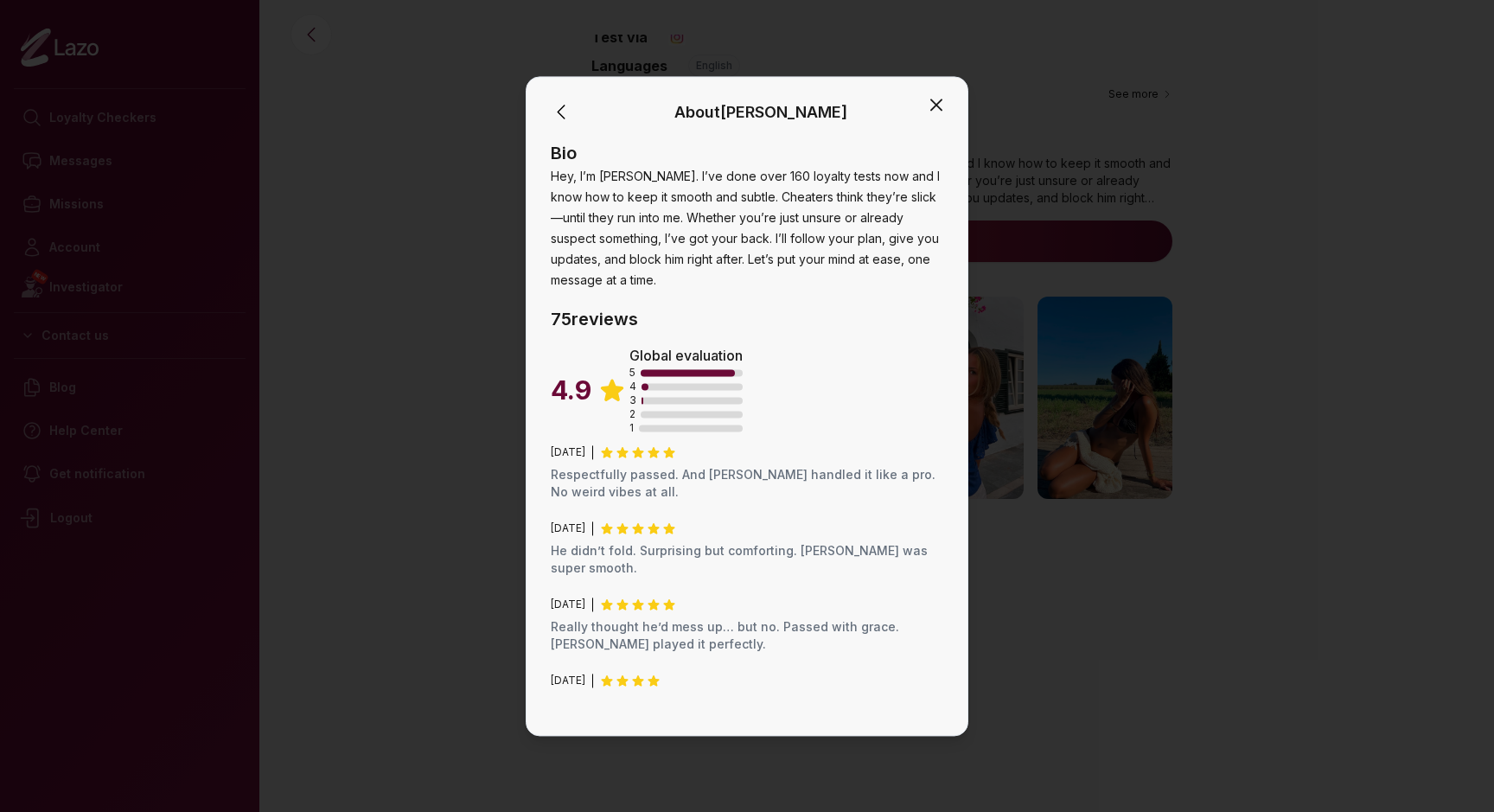
click at [936, 105] on icon "button" at bounding box center [936, 105] width 11 height 11
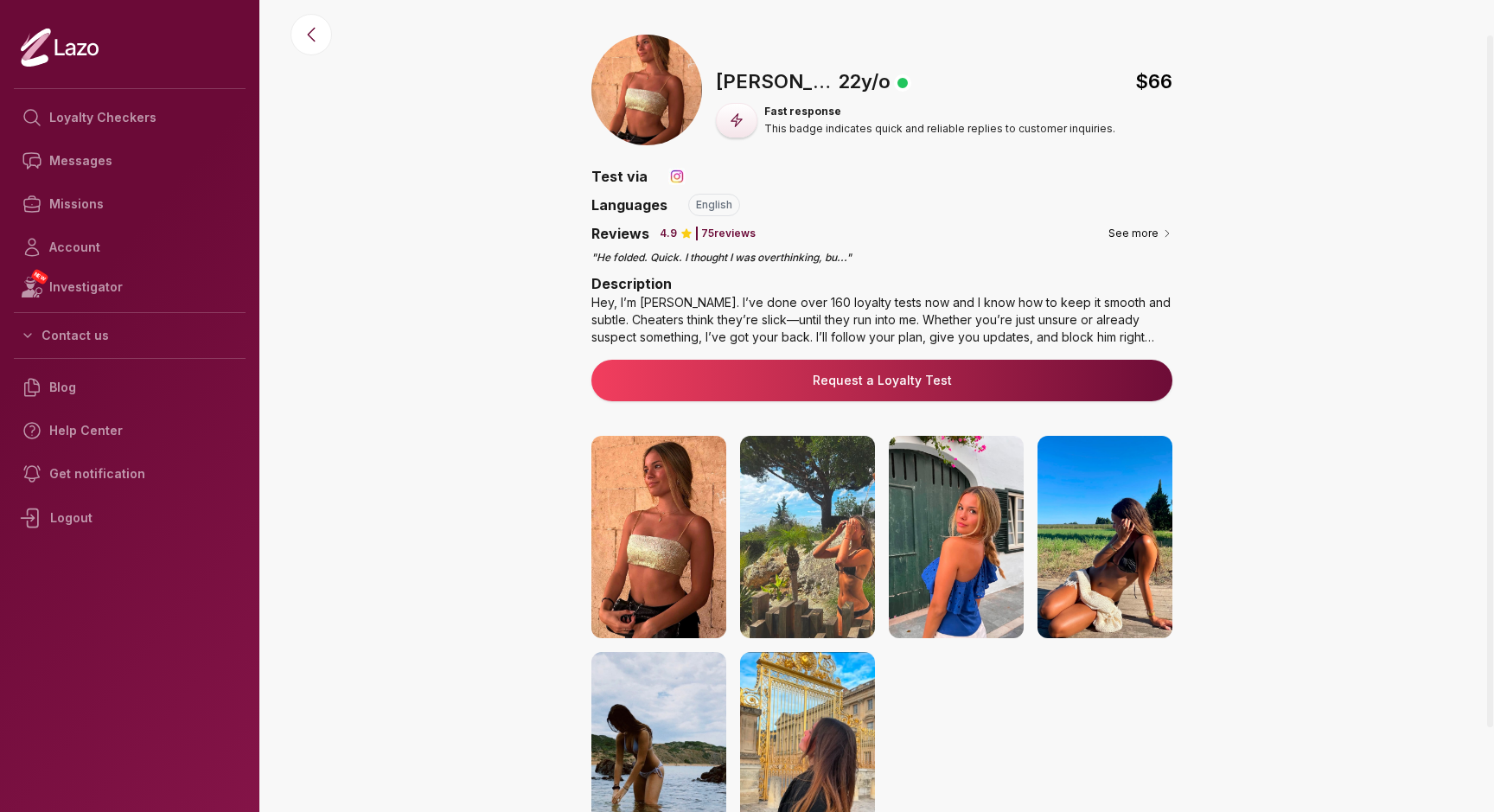
scroll to position [0, 0]
click at [315, 35] on icon at bounding box center [310, 34] width 20 height 20
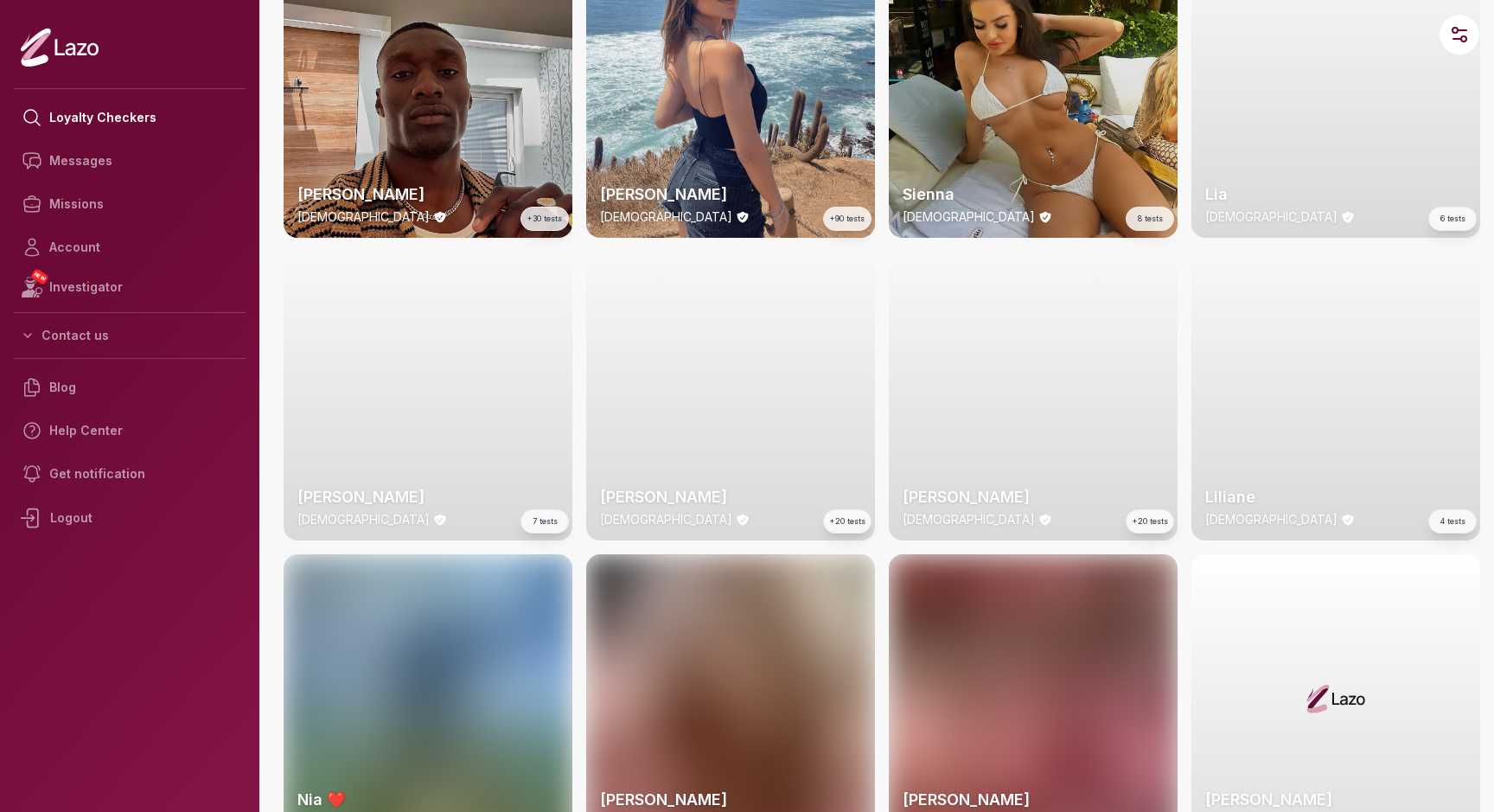
scroll to position [1663, 0]
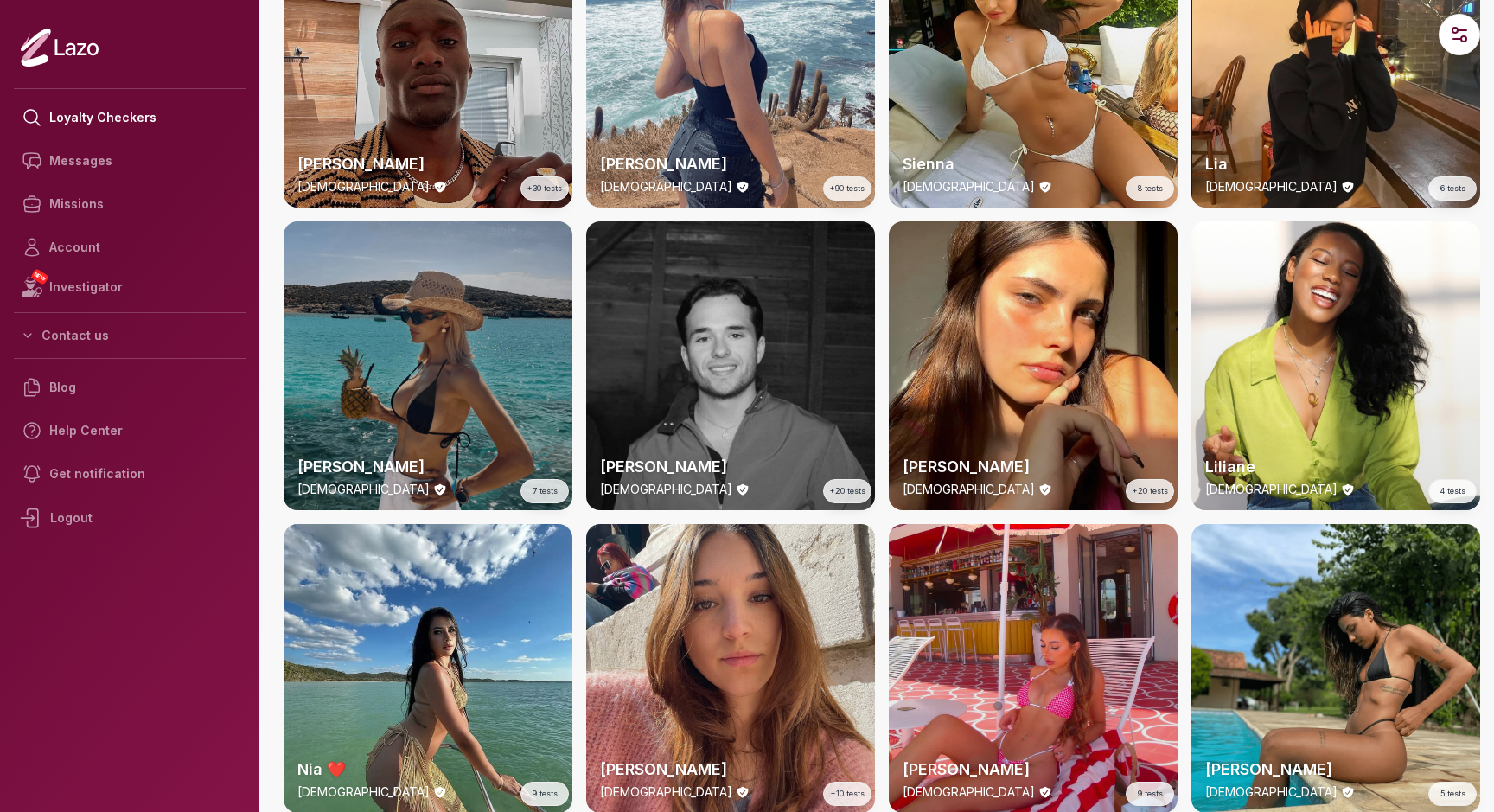
click at [425, 384] on div "Anna 31 y/o 7 tests" at bounding box center [428, 366] width 289 height 289
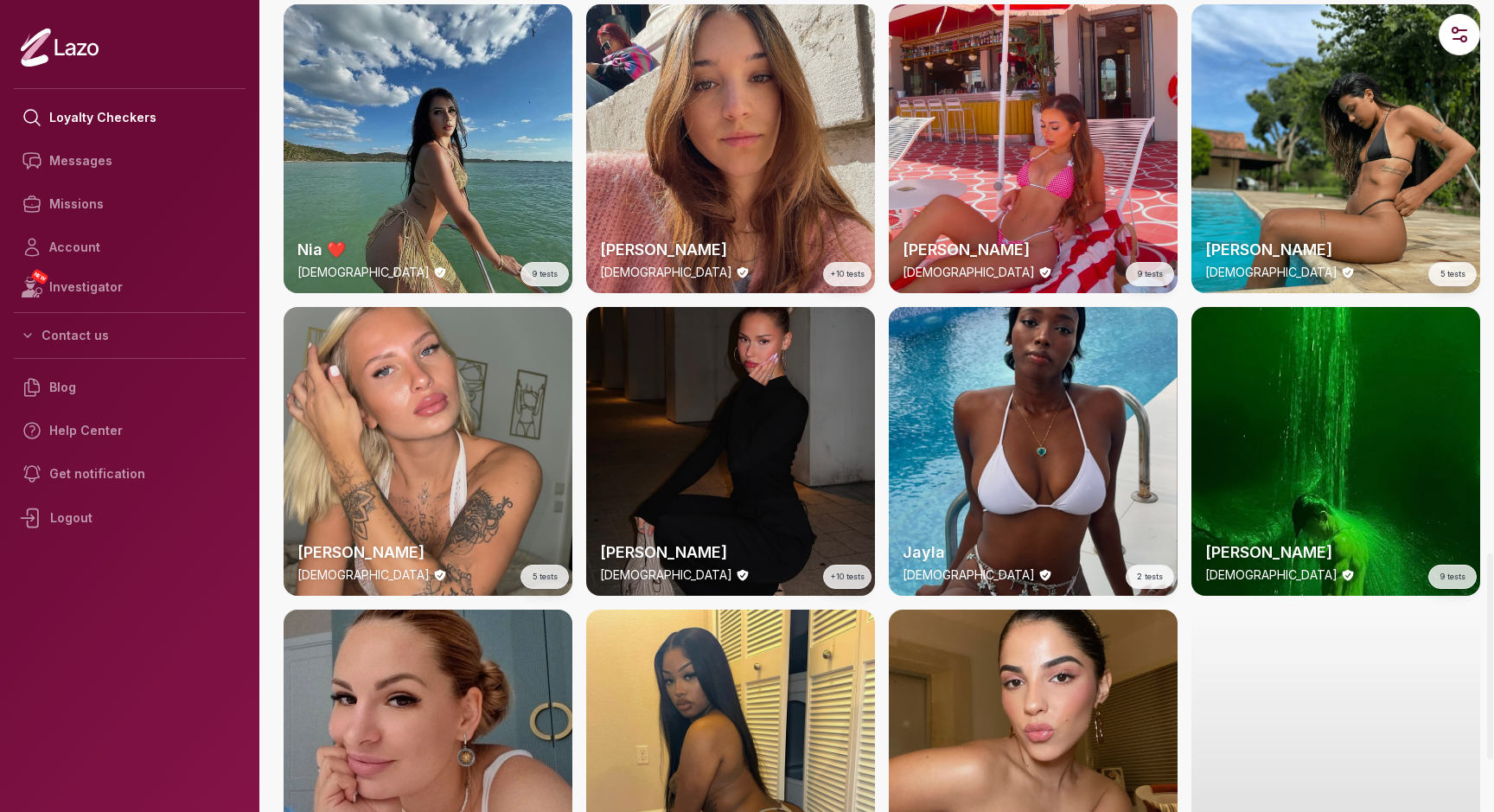
scroll to position [2182, 0]
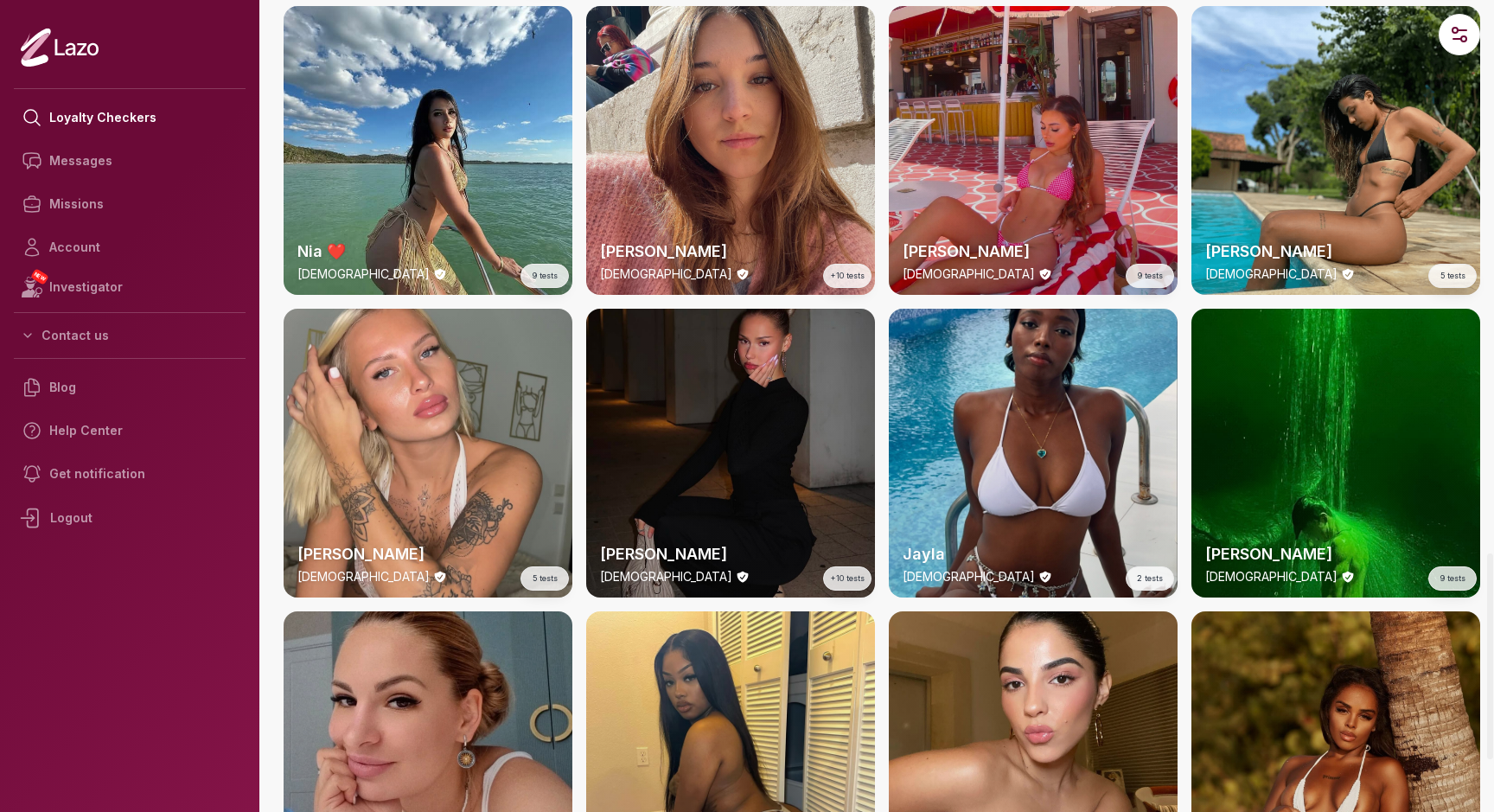
click at [1042, 210] on div "Alicia 25 y/o 9 tests" at bounding box center [1034, 151] width 289 height 289
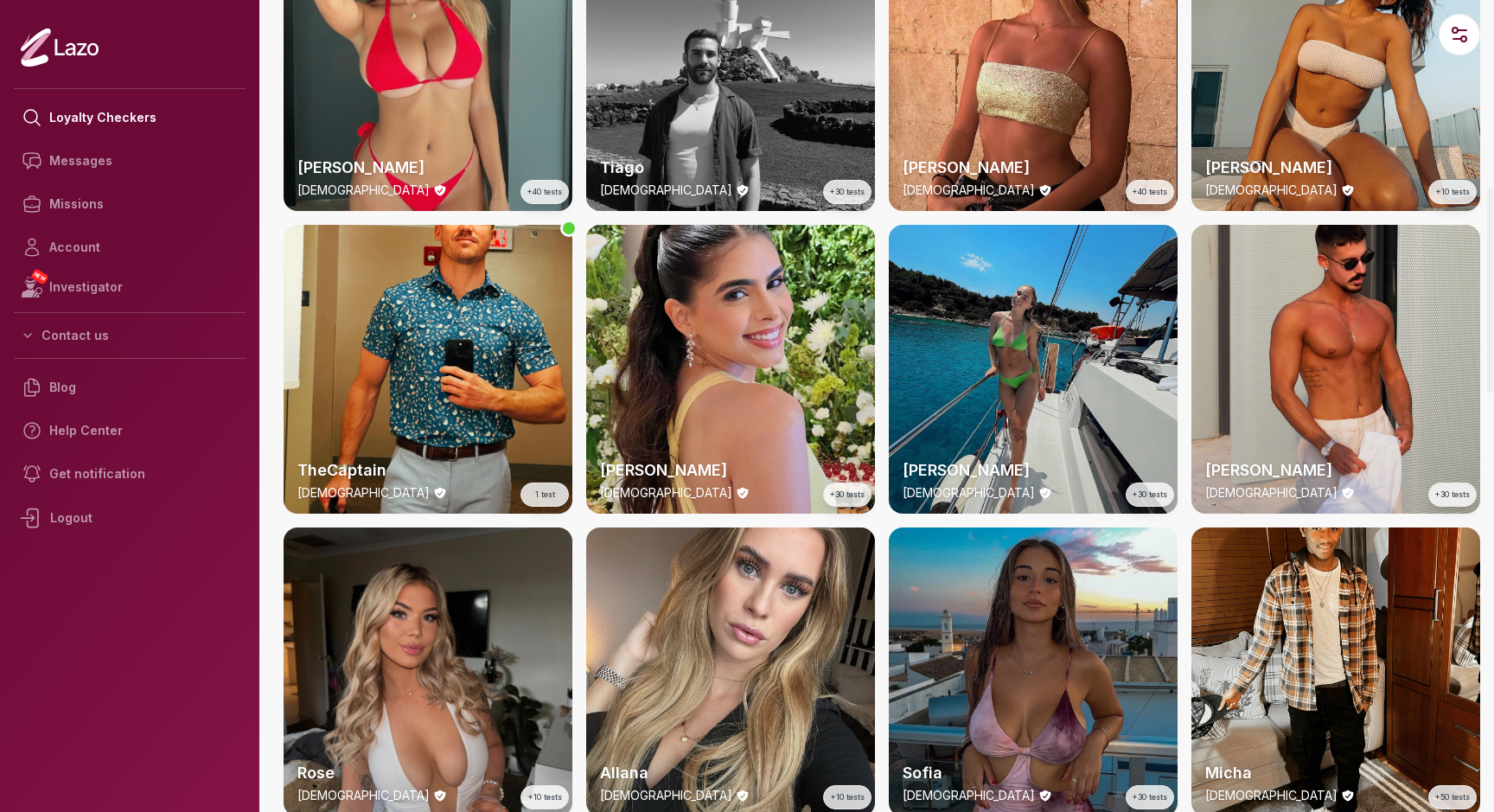
scroll to position [445, 0]
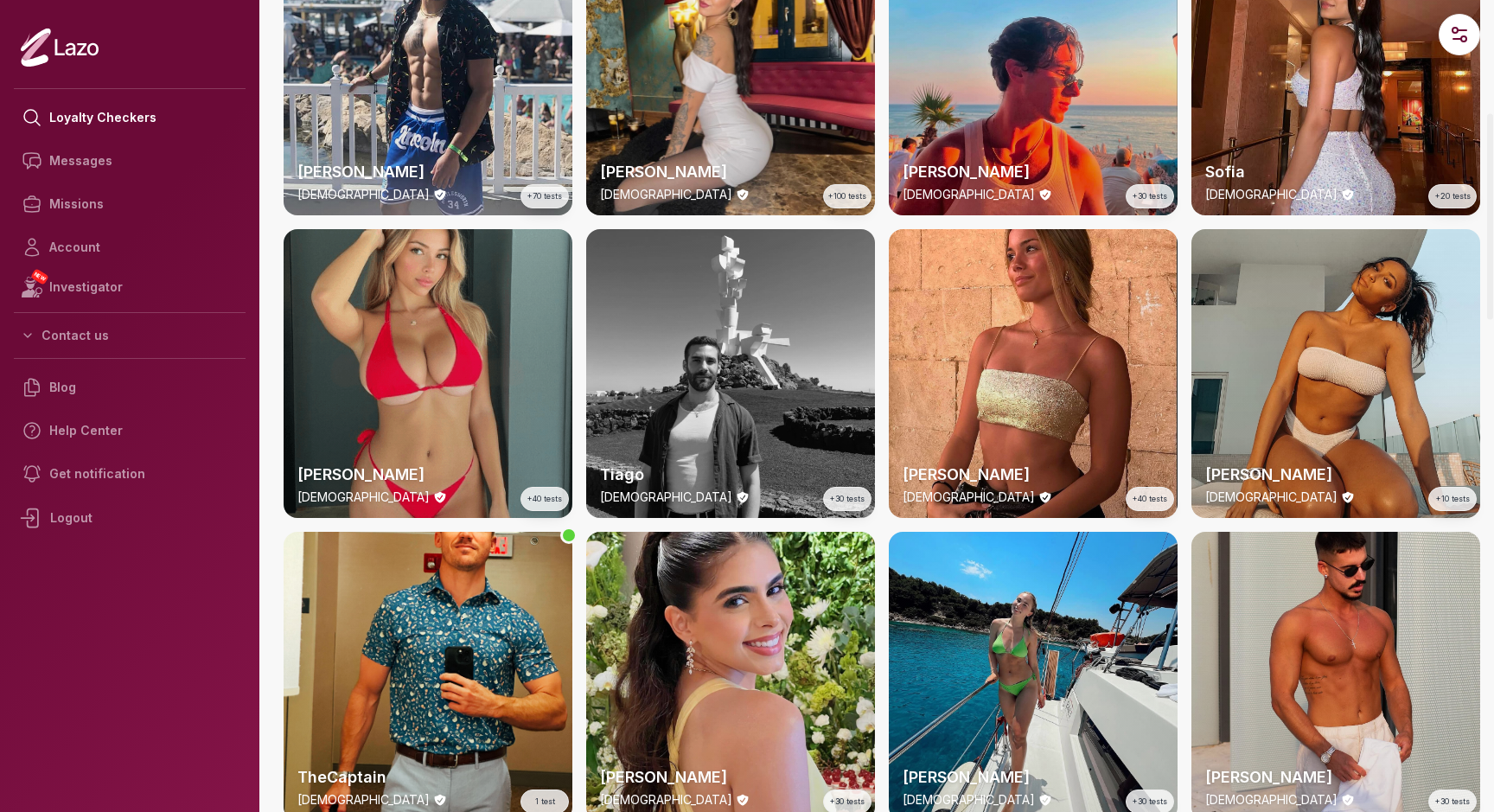
click at [475, 386] on div "Emily 23 y/o +40 tests" at bounding box center [428, 373] width 289 height 289
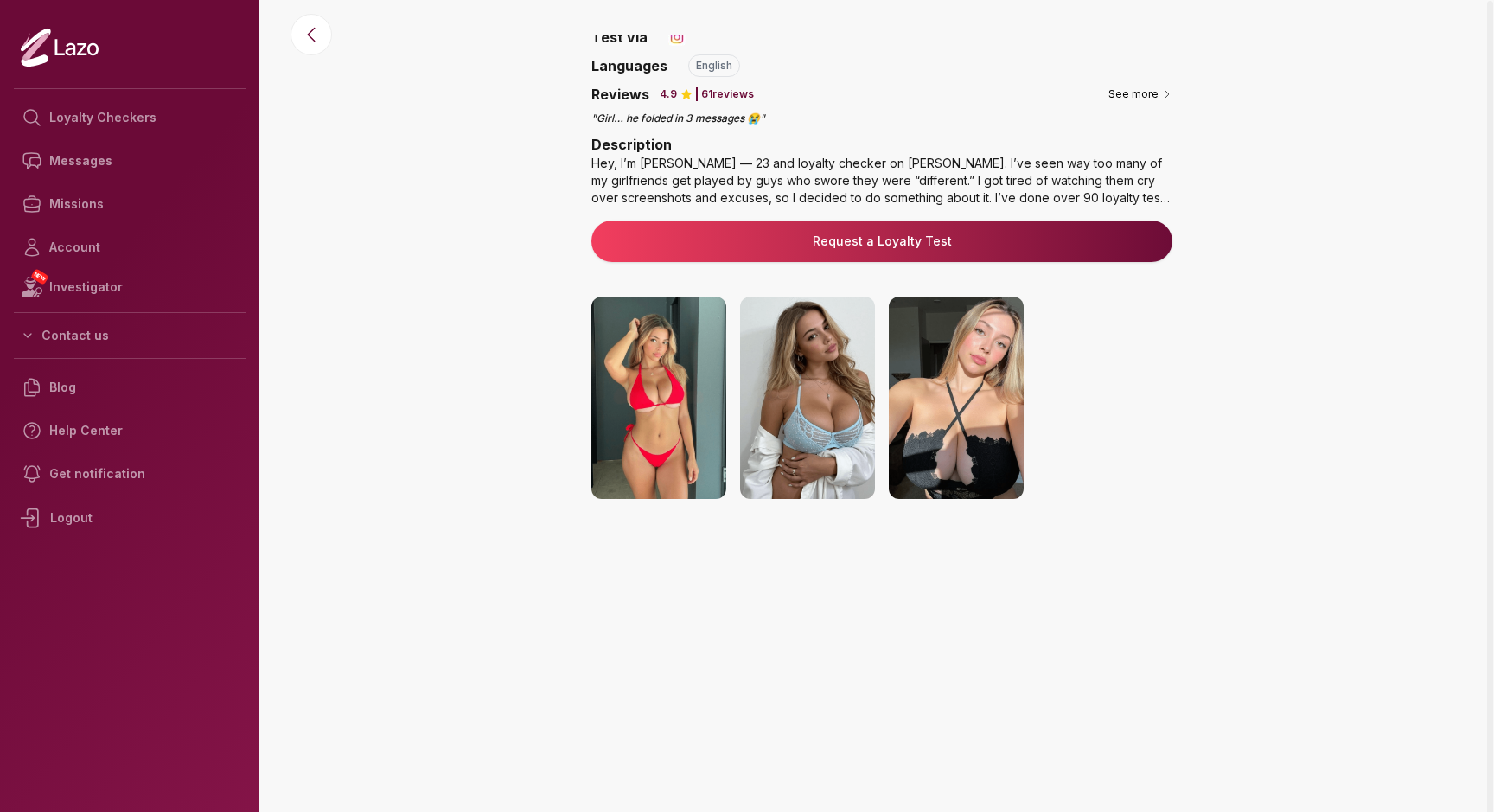
scroll to position [139, 0]
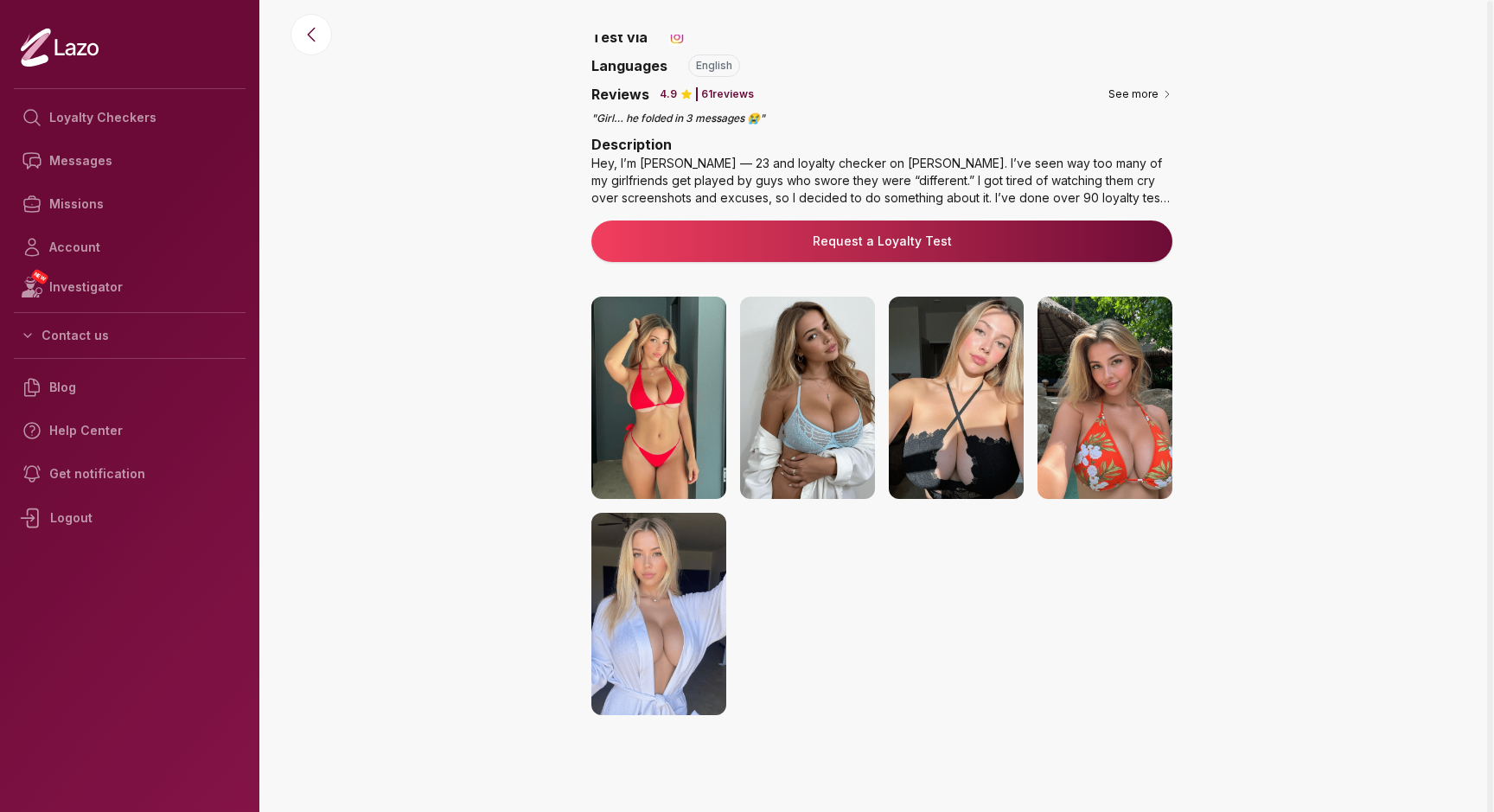
click at [684, 402] on img at bounding box center [659, 398] width 135 height 202
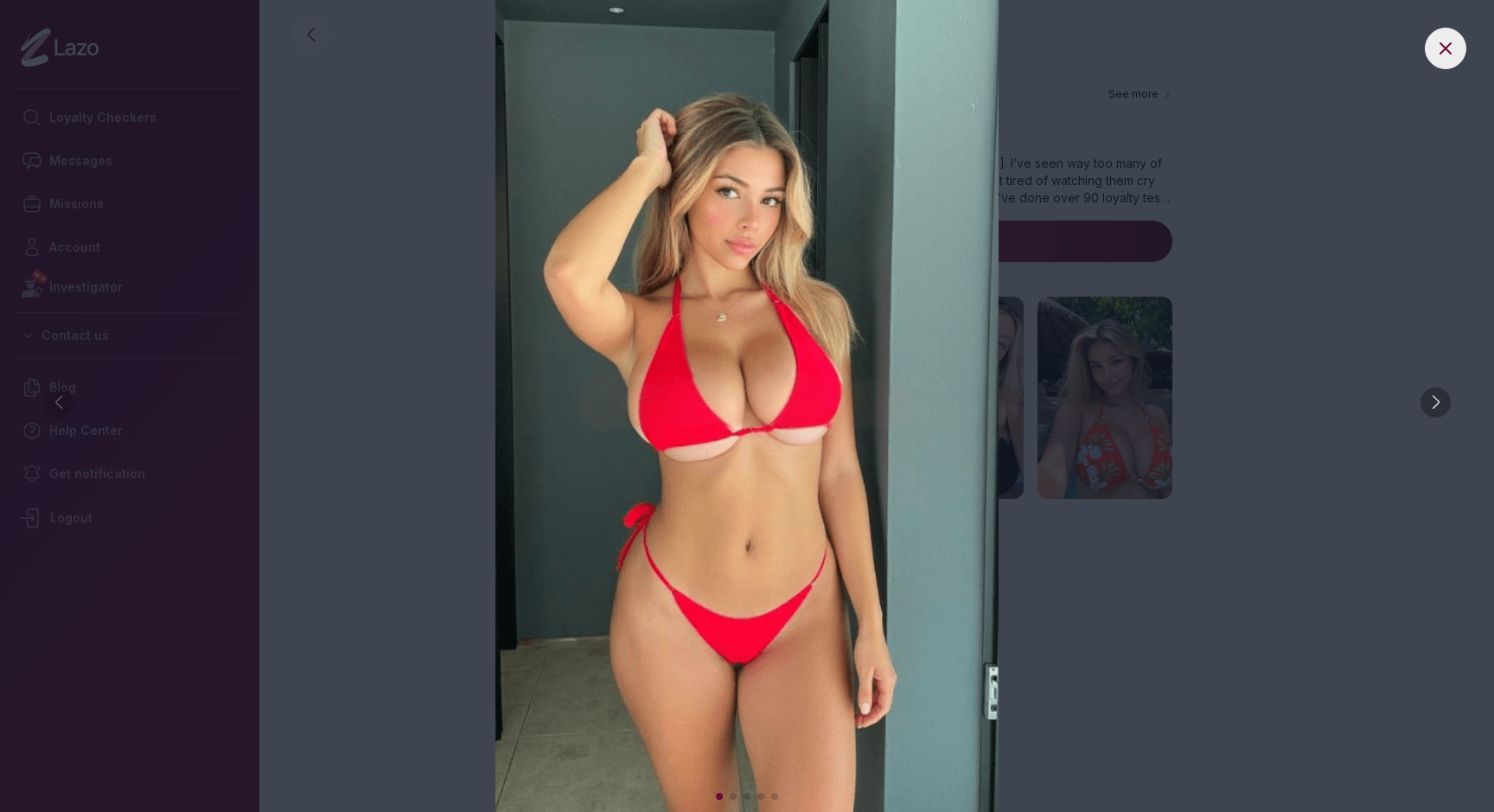
click at [1423, 409] on div at bounding box center [1435, 402] width 30 height 30
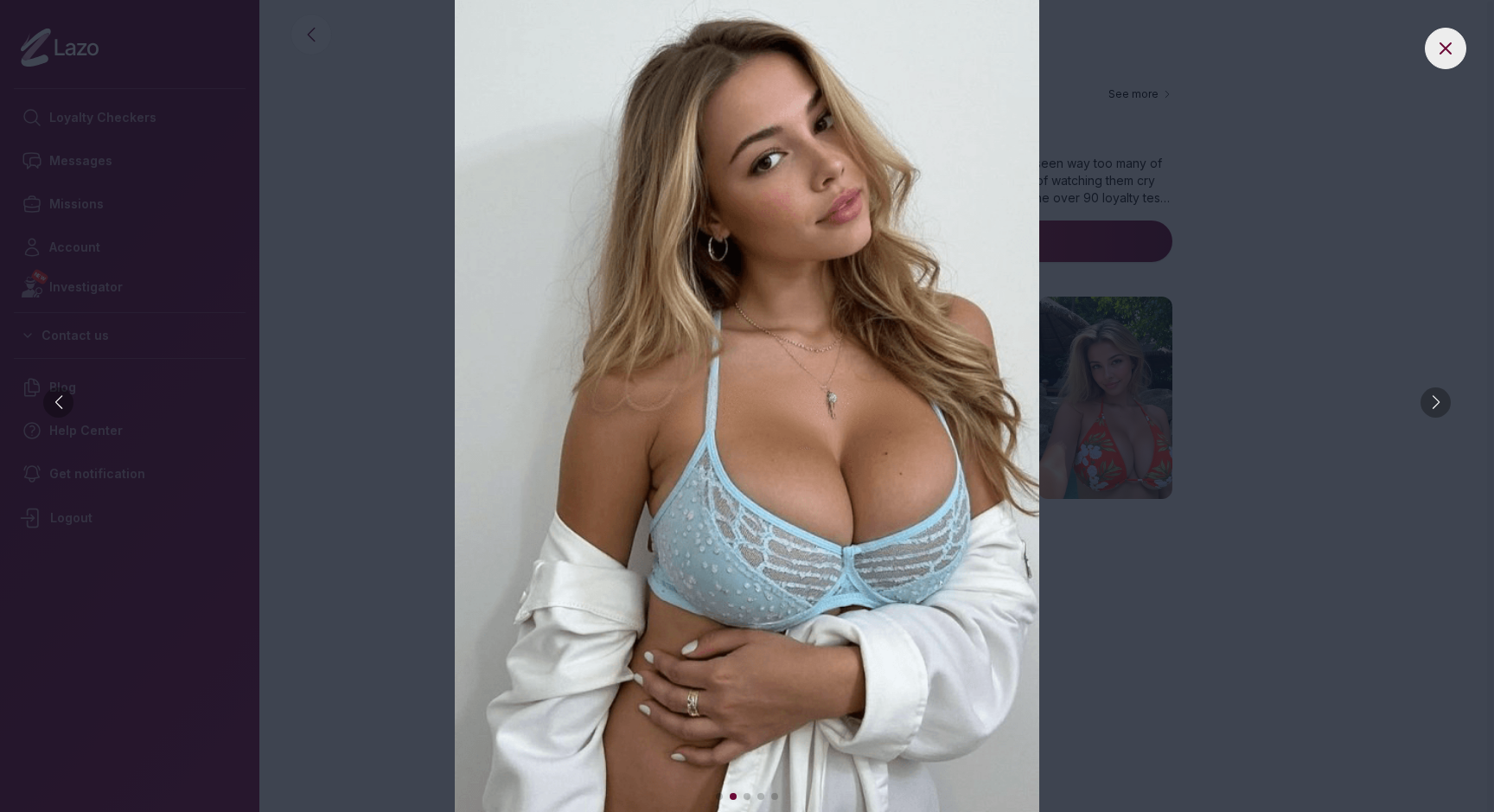
click at [1426, 407] on div at bounding box center [1435, 402] width 30 height 30
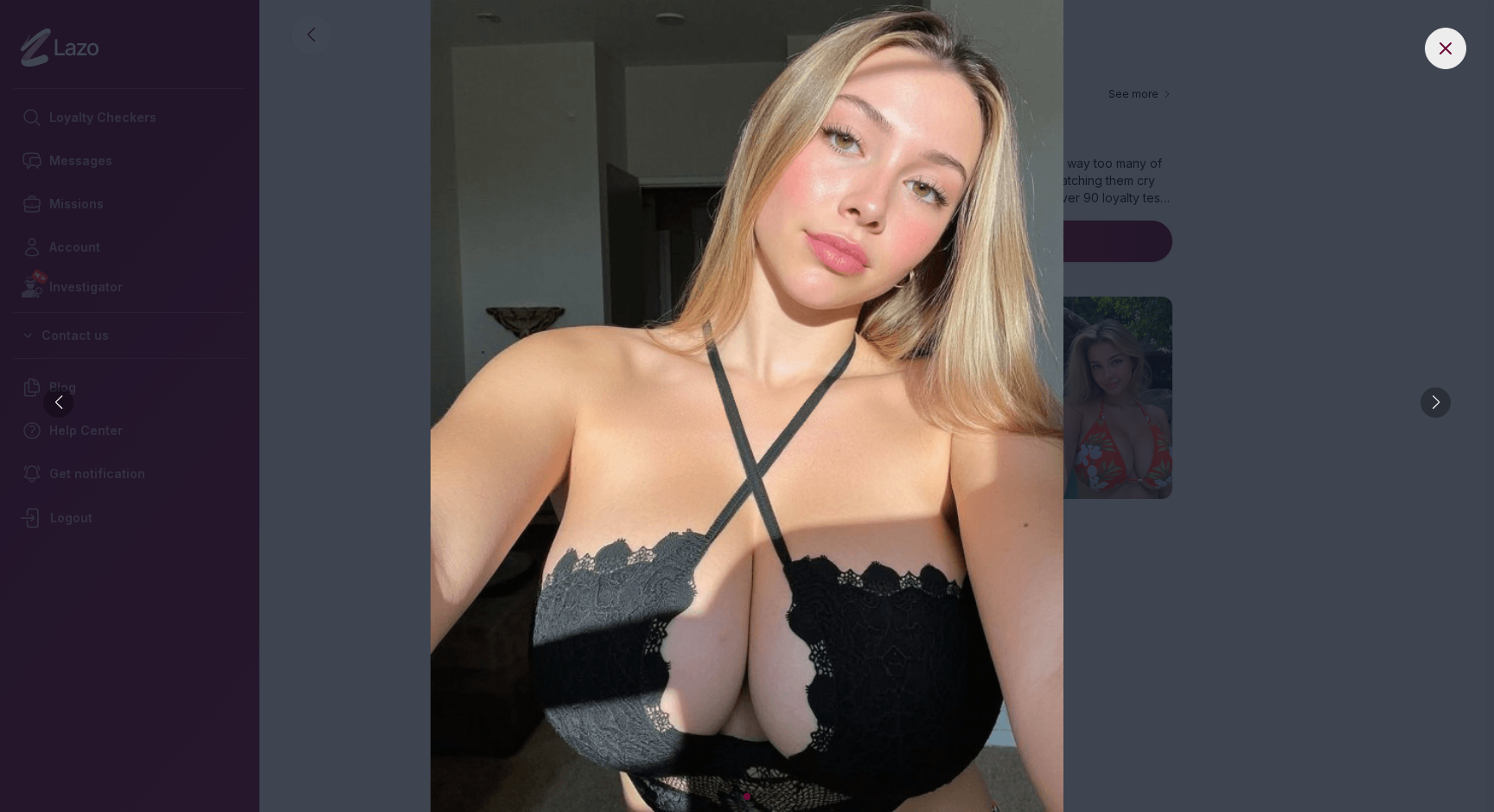
click at [1426, 407] on div at bounding box center [1435, 402] width 30 height 30
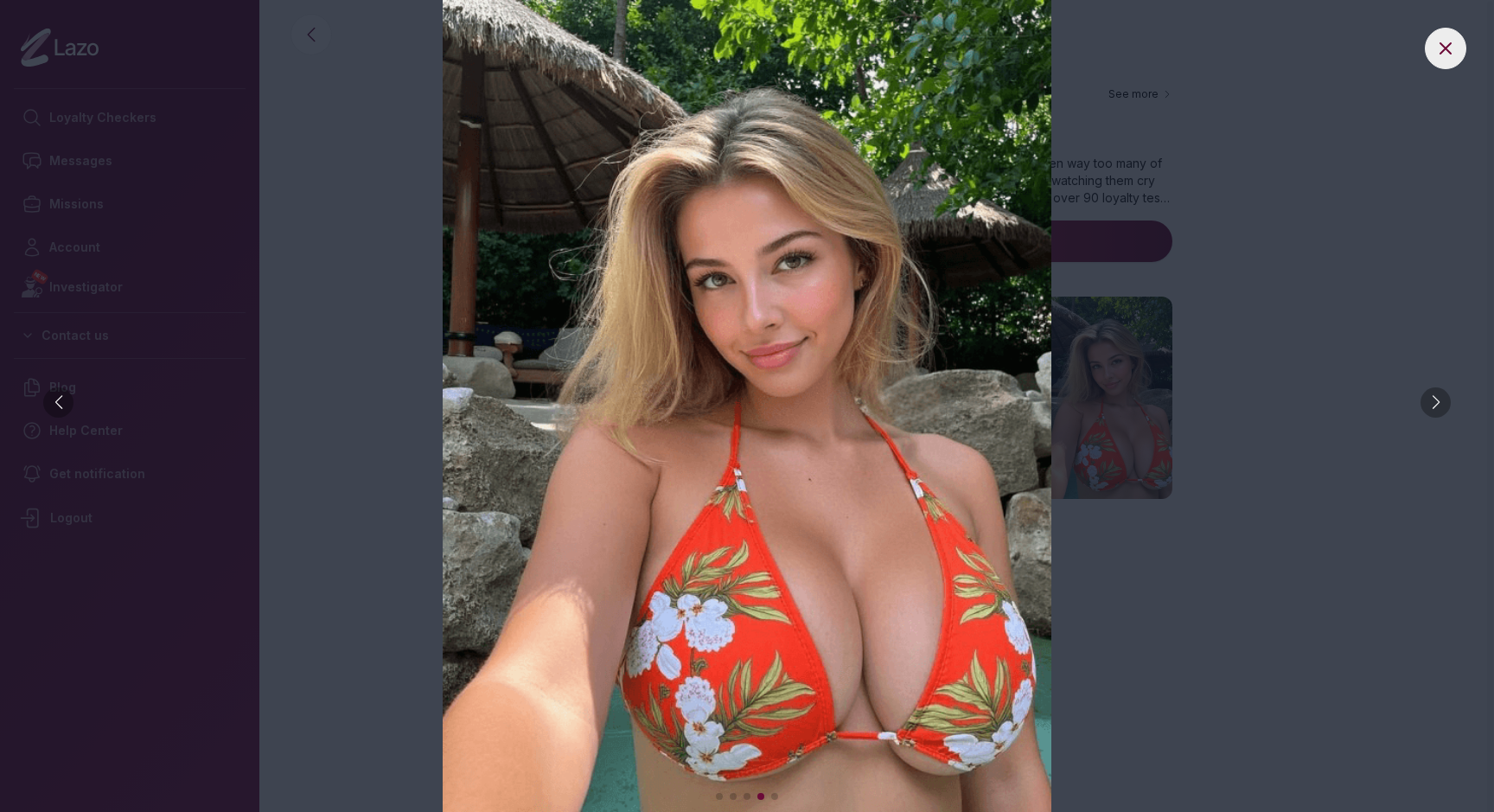
click at [1447, 57] on icon at bounding box center [1445, 48] width 20 height 20
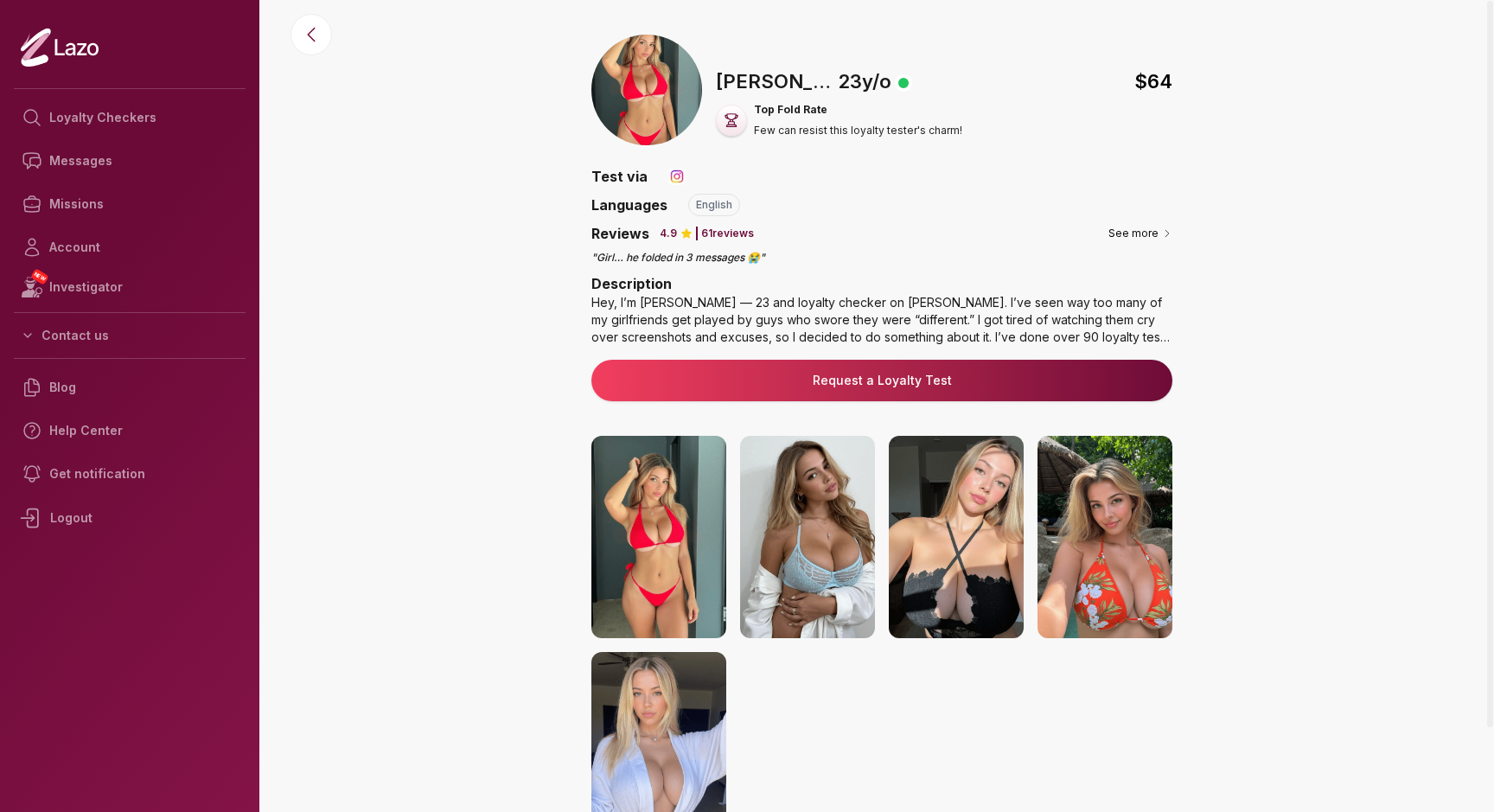
scroll to position [0, 0]
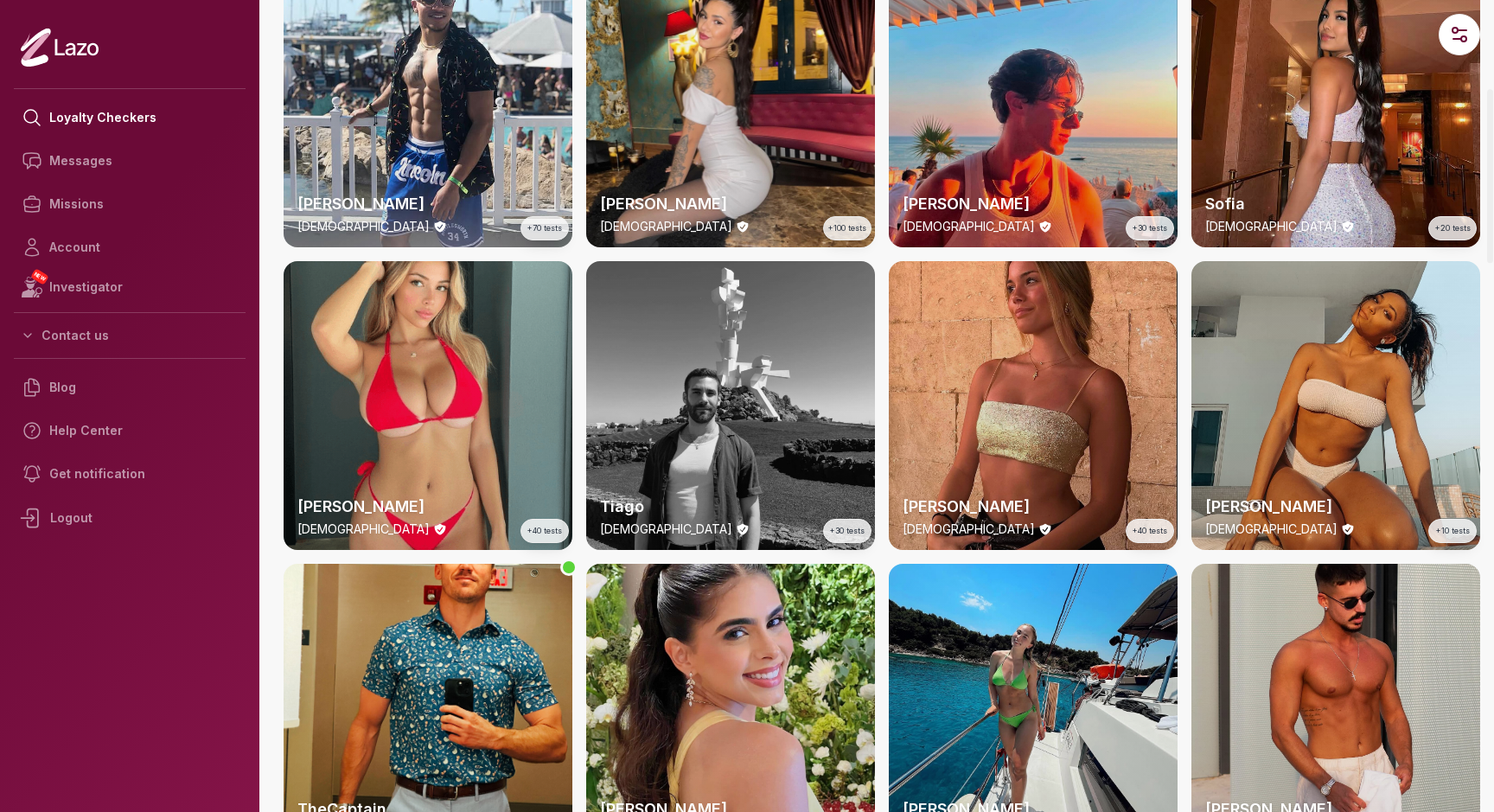
click at [1036, 426] on div "Sharon 22 y/o +40 tests" at bounding box center [1034, 406] width 289 height 289
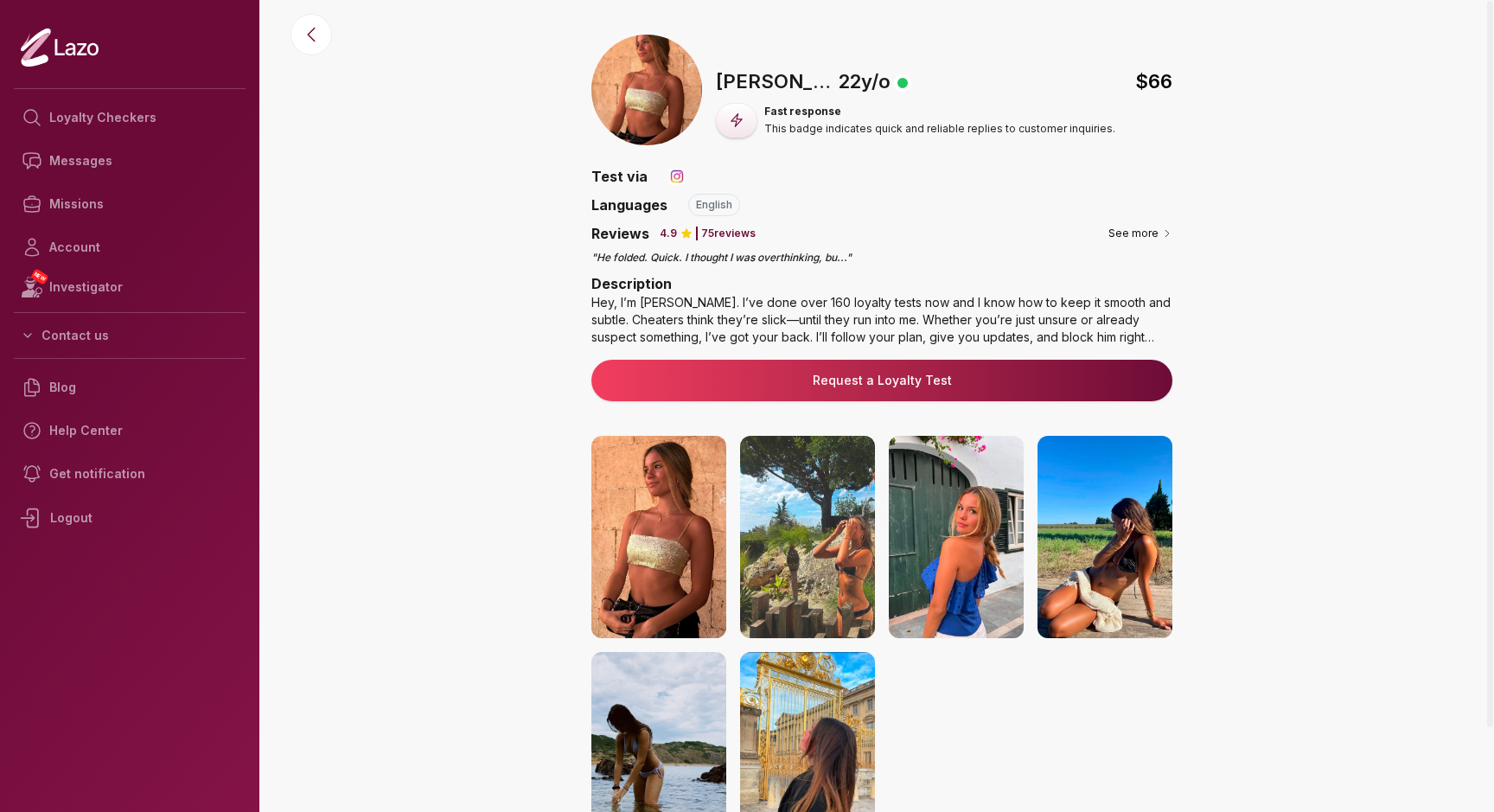
click at [913, 365] on button "Request a Loyalty Test" at bounding box center [881, 380] width 581 height 42
click at [918, 387] on link "Request a Loyalty Test" at bounding box center [882, 380] width 553 height 18
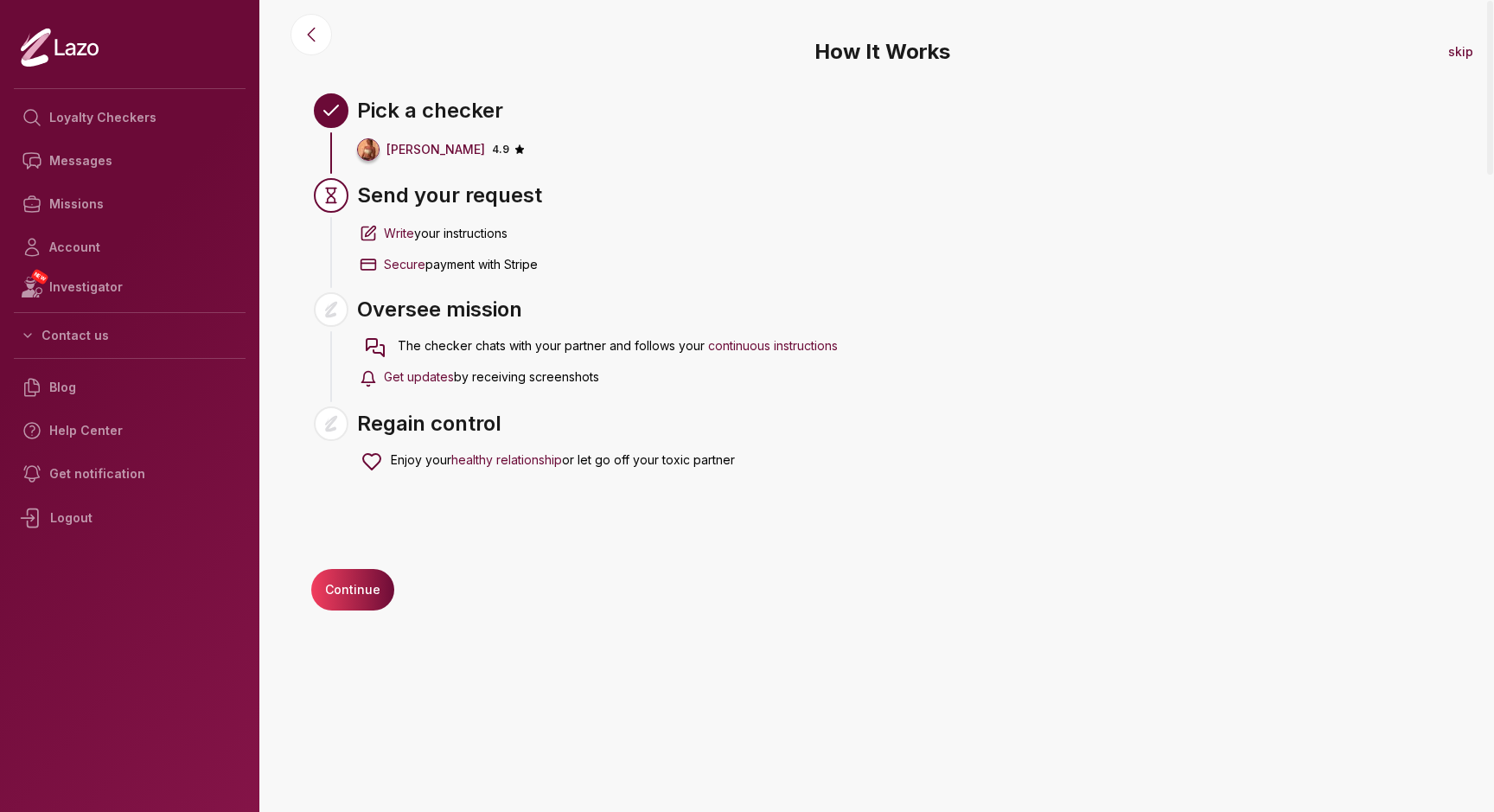
click at [356, 598] on button "Continue" at bounding box center [353, 589] width 83 height 42
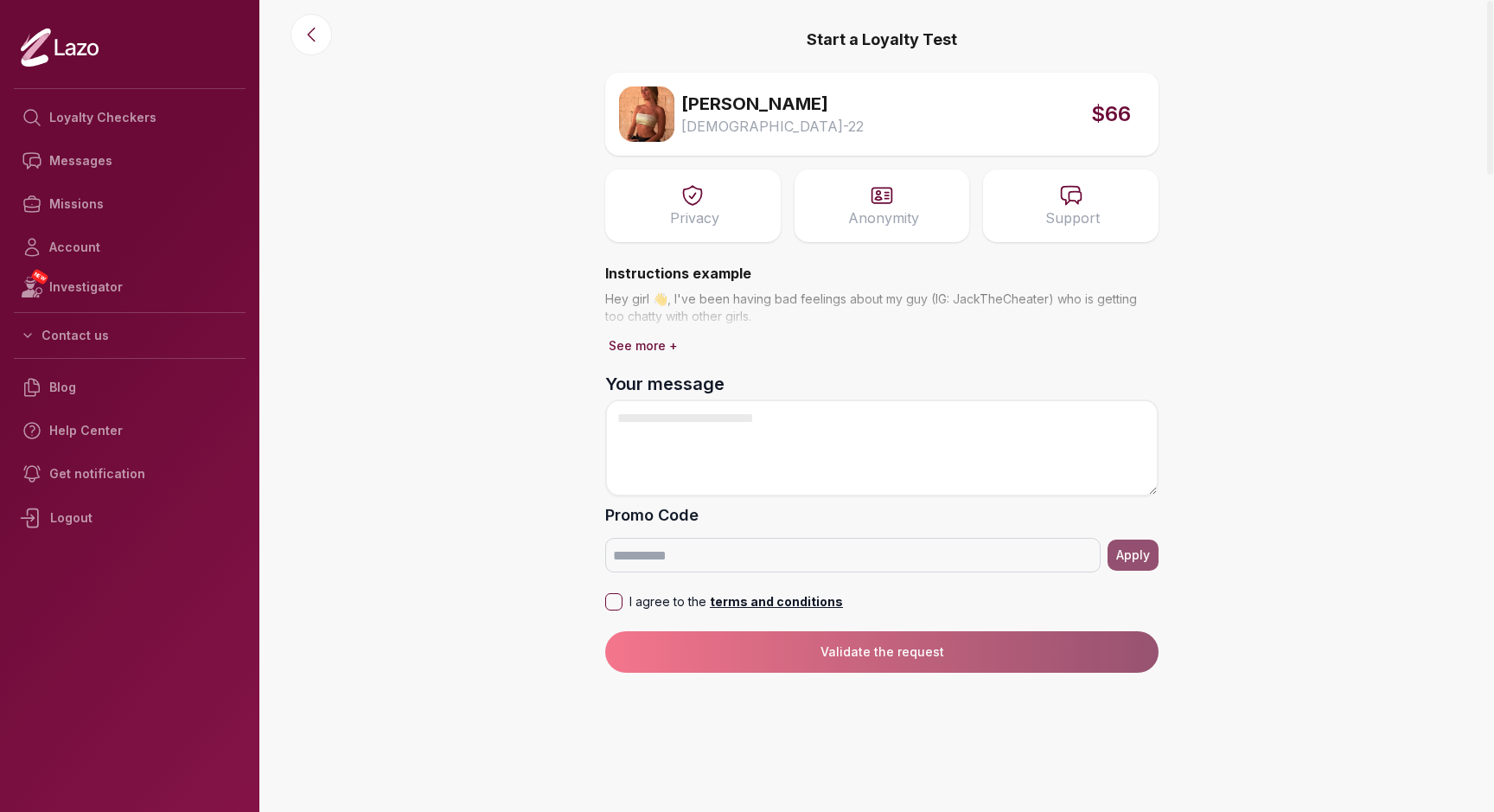
click at [692, 215] on p "Privacy" at bounding box center [695, 217] width 50 height 20
click at [658, 340] on button "See more +" at bounding box center [644, 345] width 76 height 24
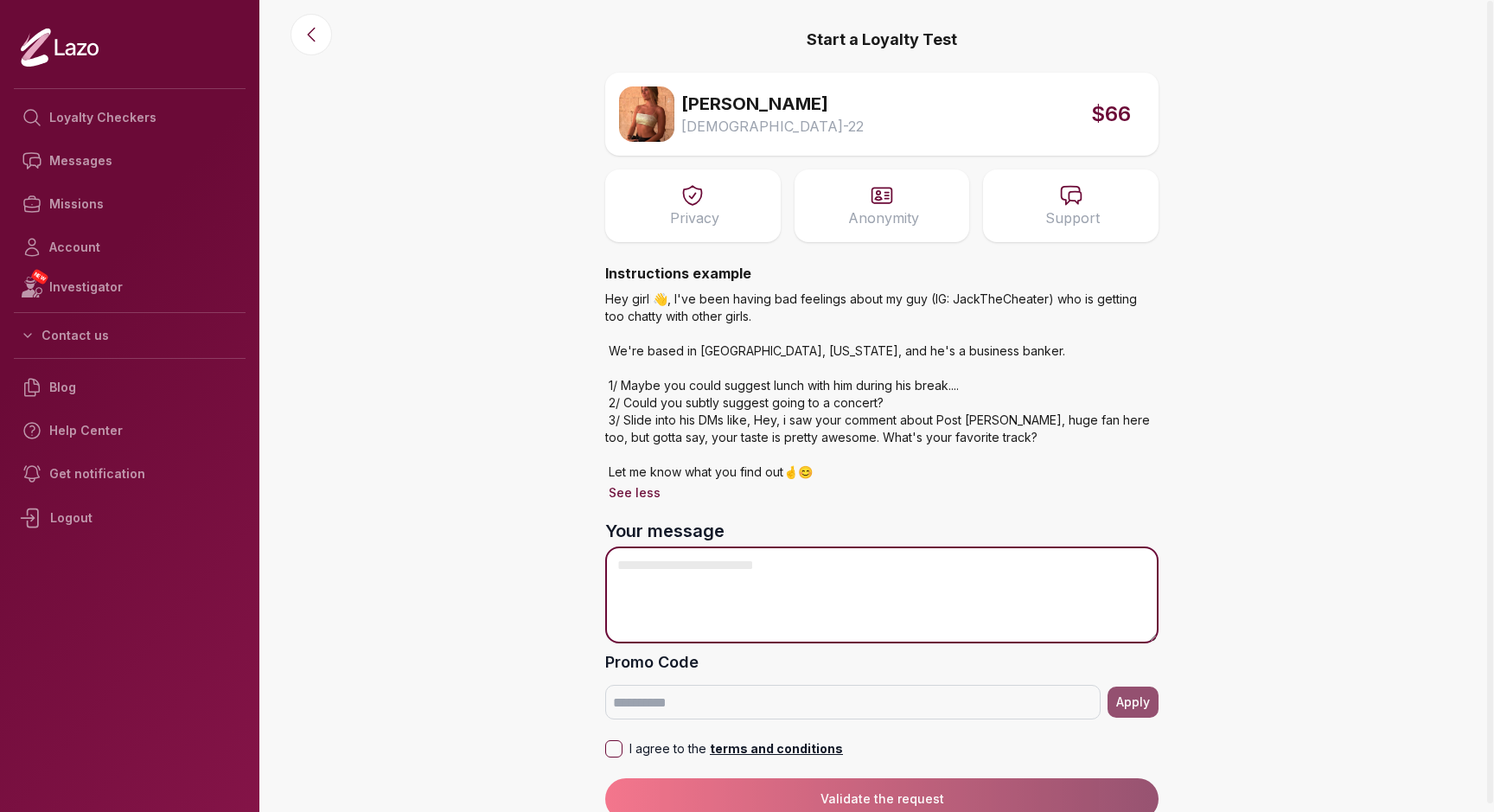
click at [690, 563] on textarea "Your message" at bounding box center [882, 594] width 553 height 97
paste textarea "**********"
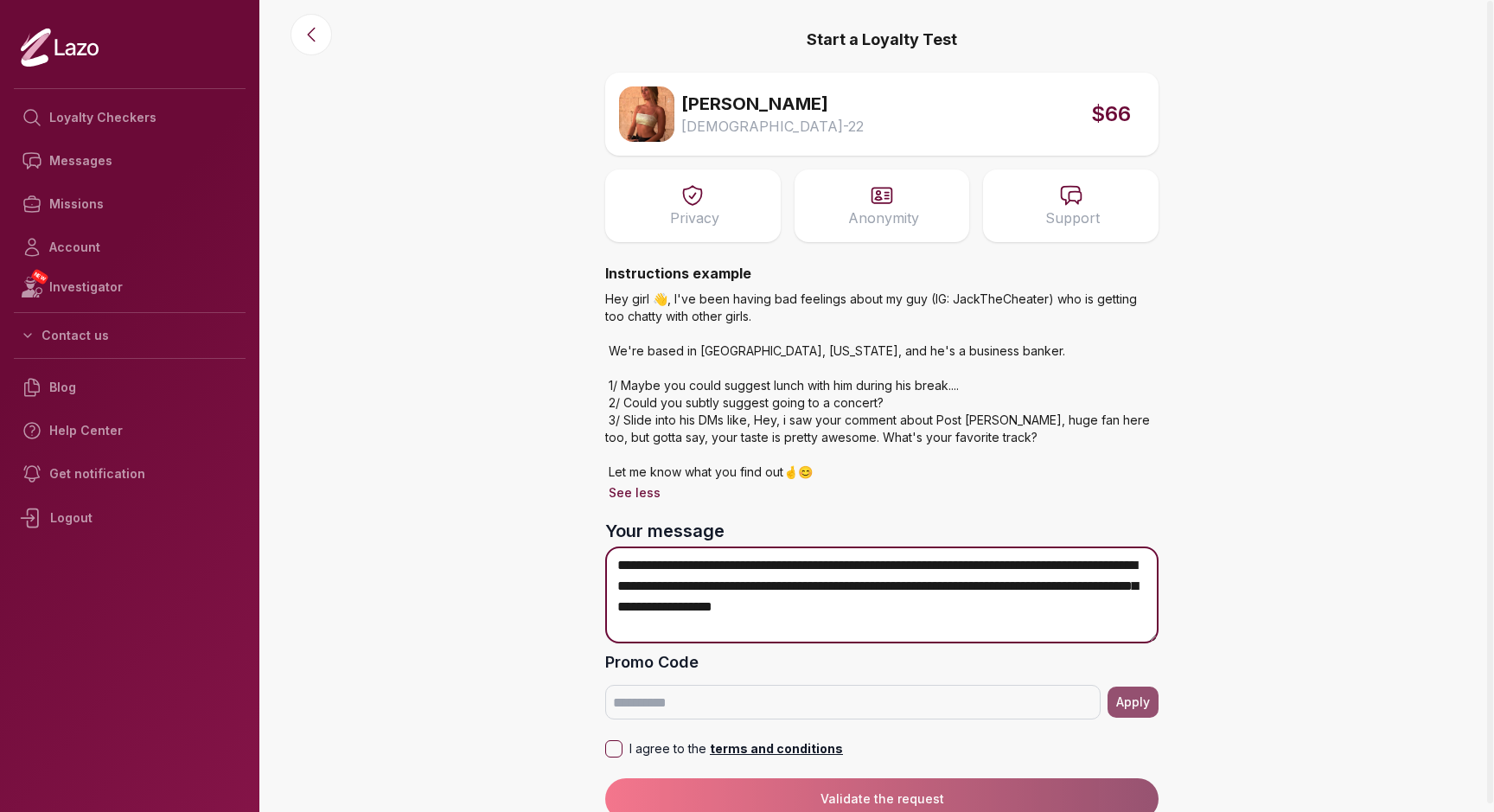
scroll to position [16, 0]
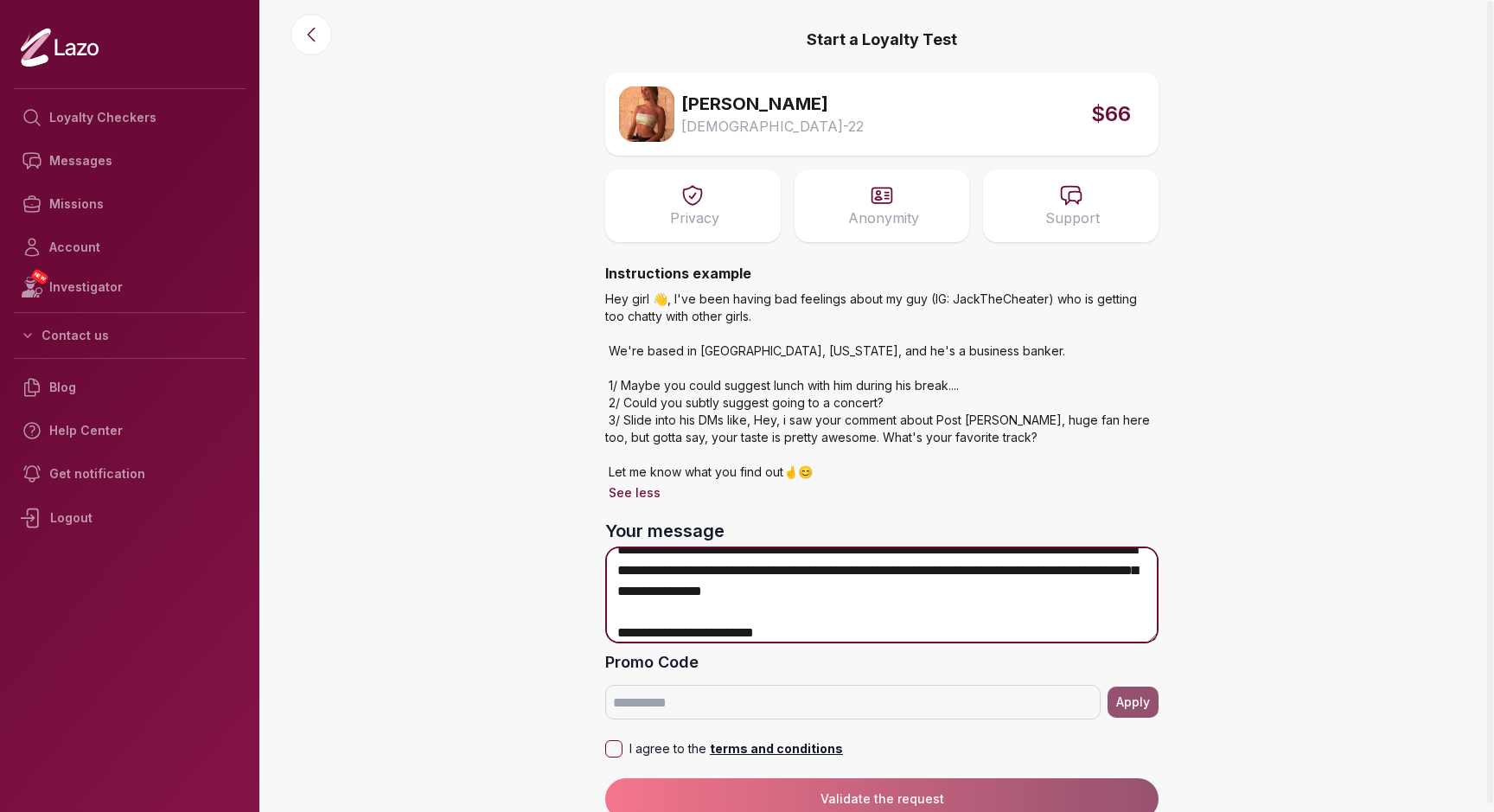
type textarea "**********"
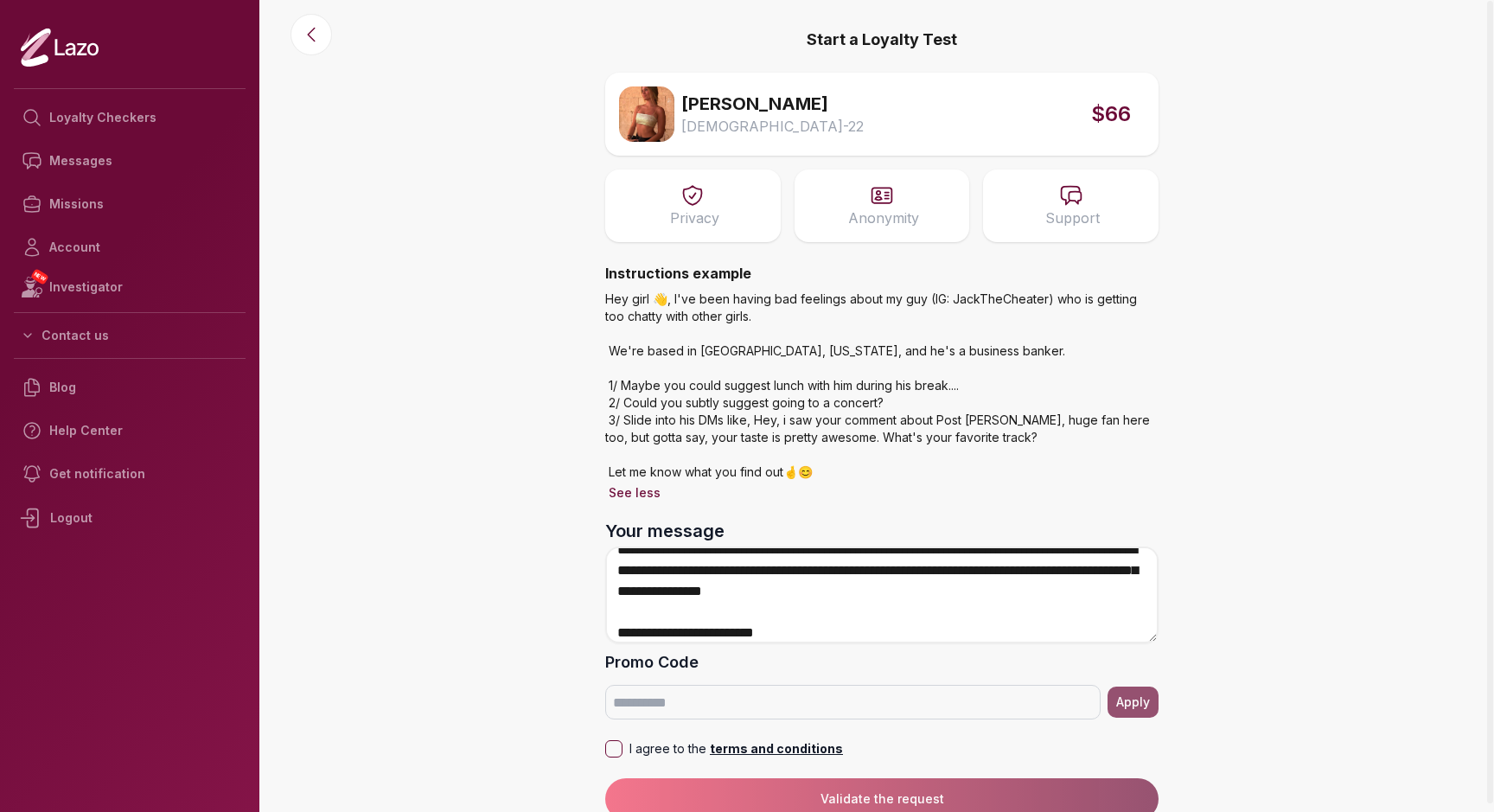
click at [1336, 620] on main "**********" at bounding box center [881, 406] width 1224 height 812
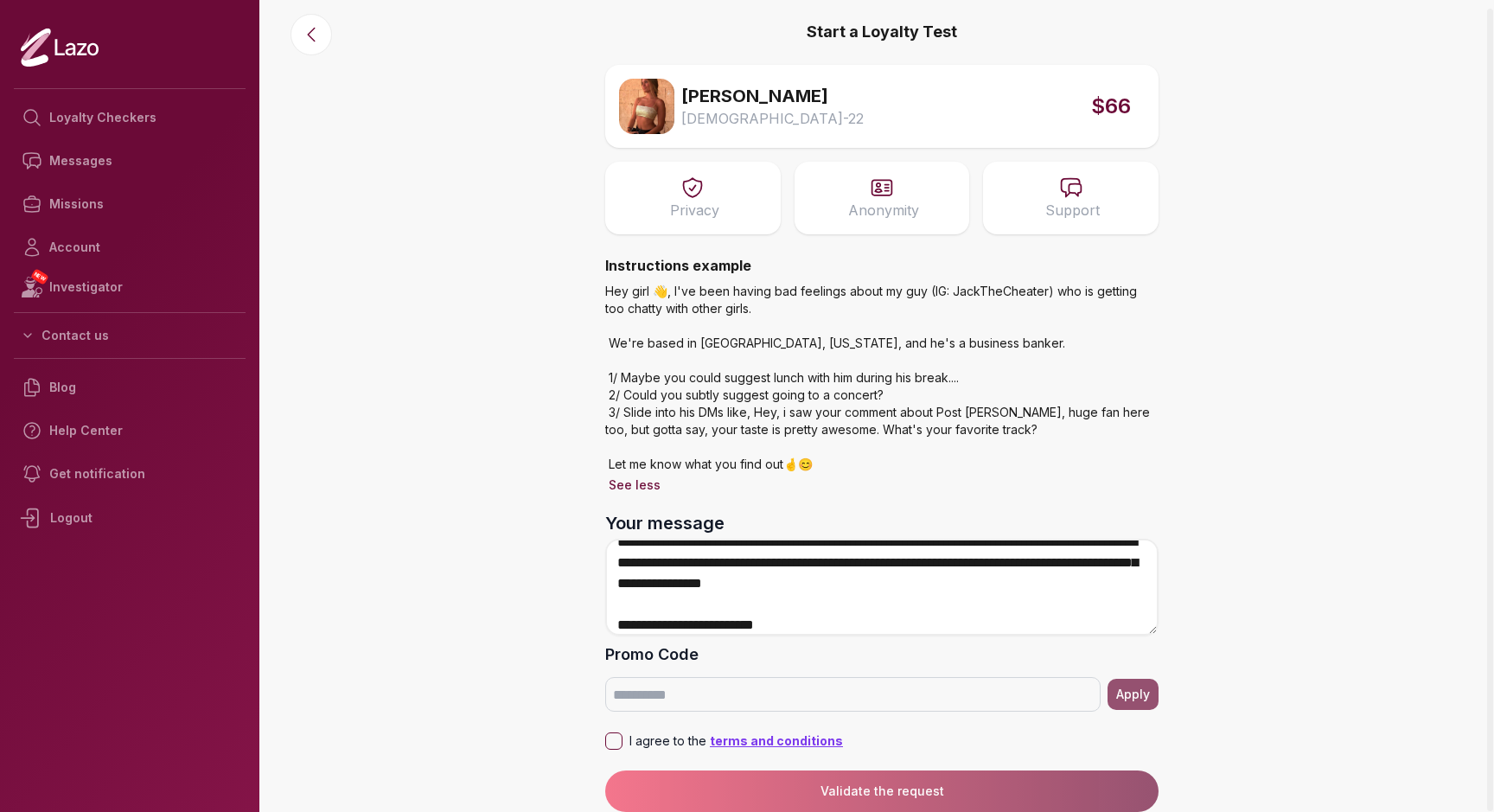
scroll to position [8, 0]
click at [620, 738] on button "I agree to the terms and conditions" at bounding box center [614, 741] width 18 height 18
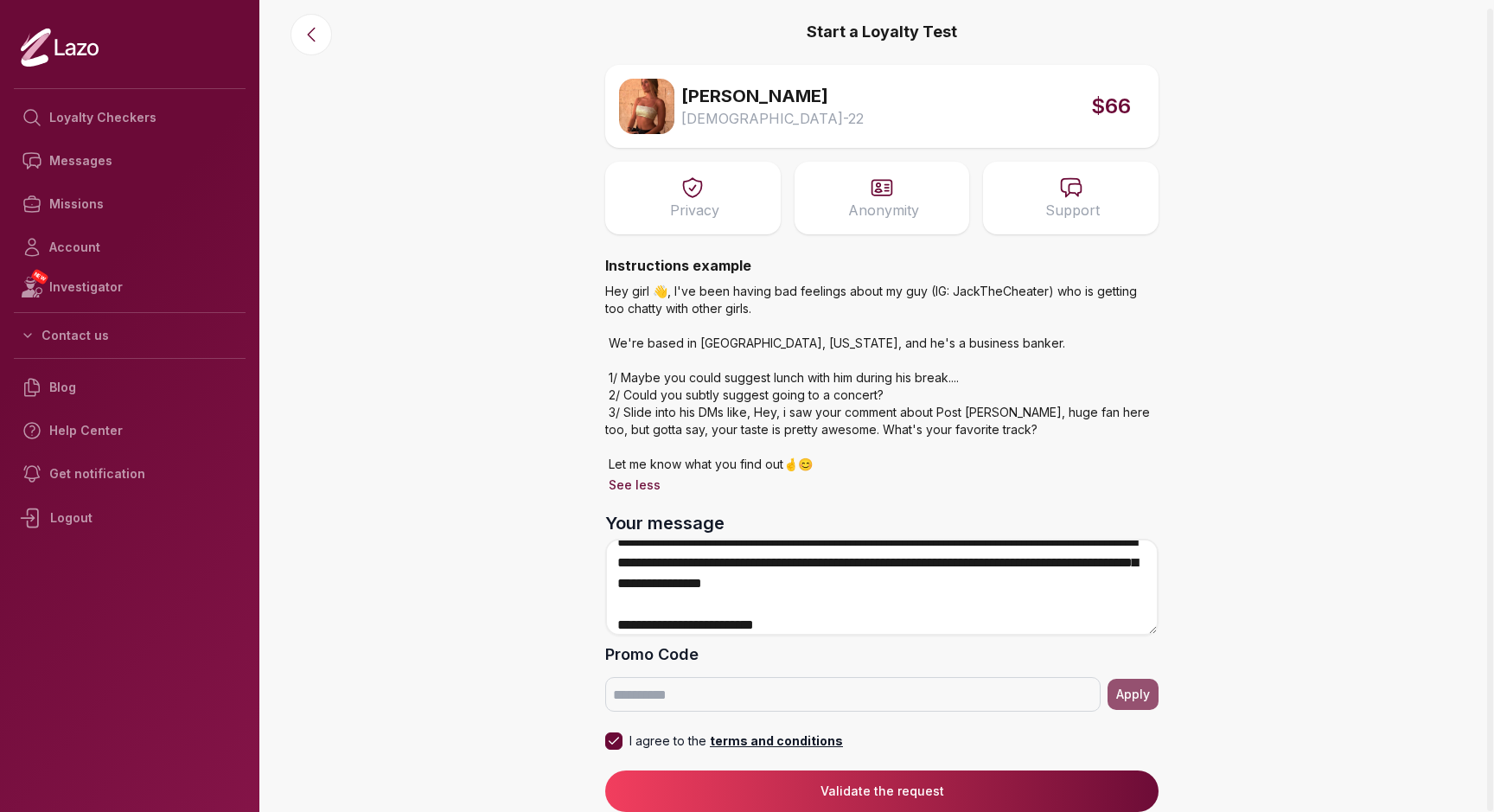
click at [894, 784] on button "Validate the request" at bounding box center [882, 791] width 553 height 42
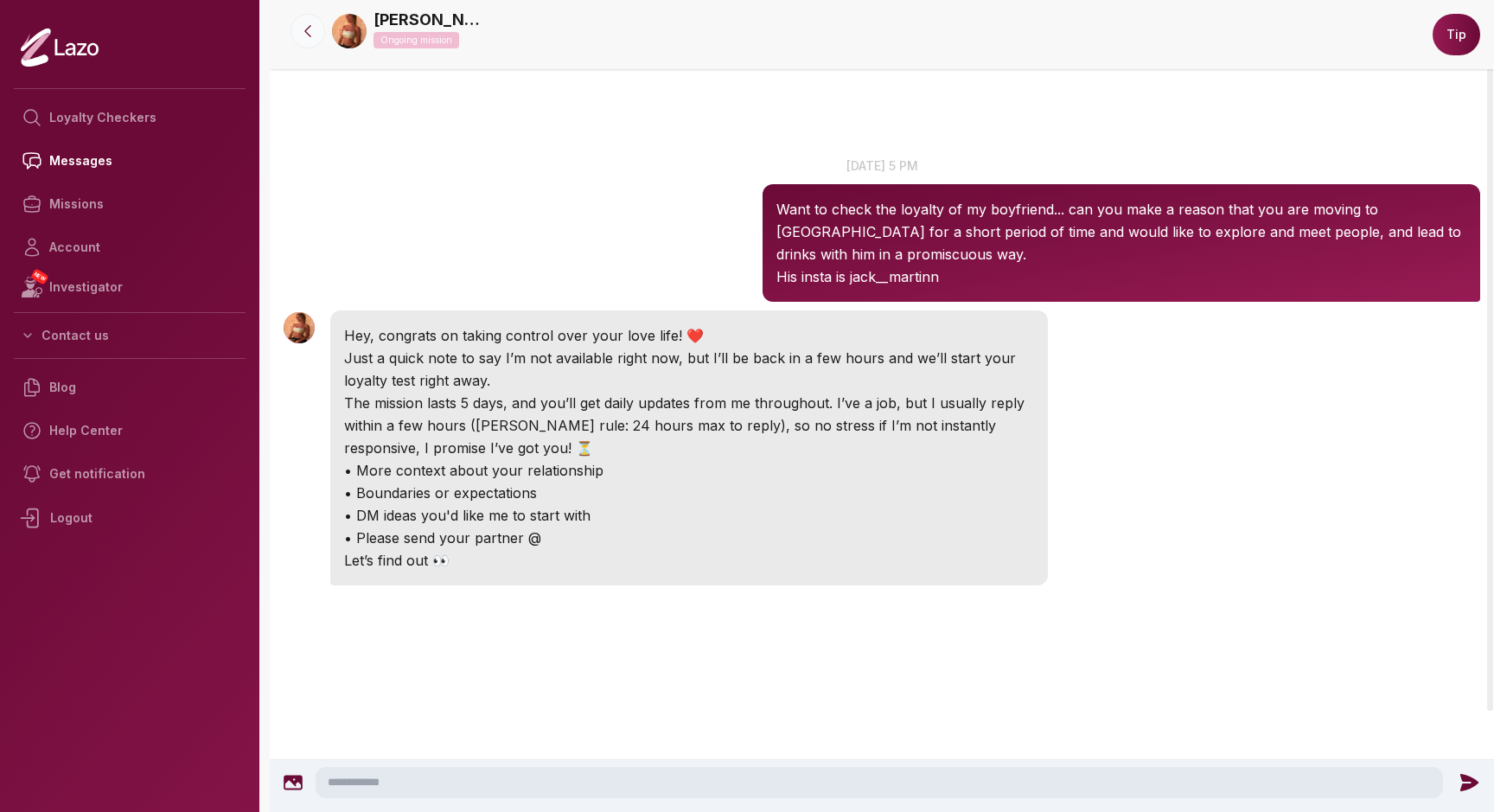
click at [309, 26] on icon at bounding box center [308, 31] width 18 height 18
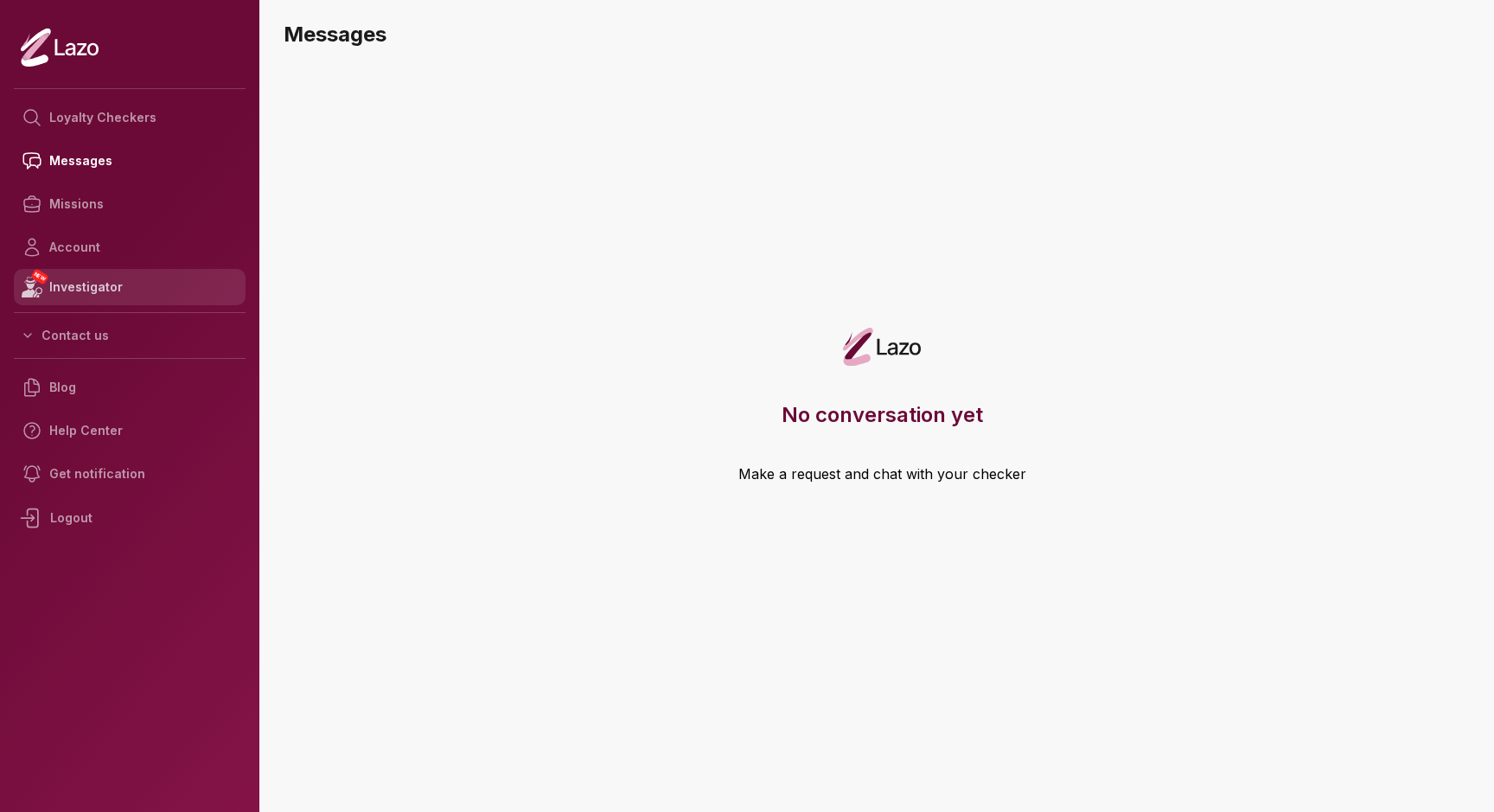
click at [93, 281] on link "NEW Investigator" at bounding box center [129, 286] width 231 height 36
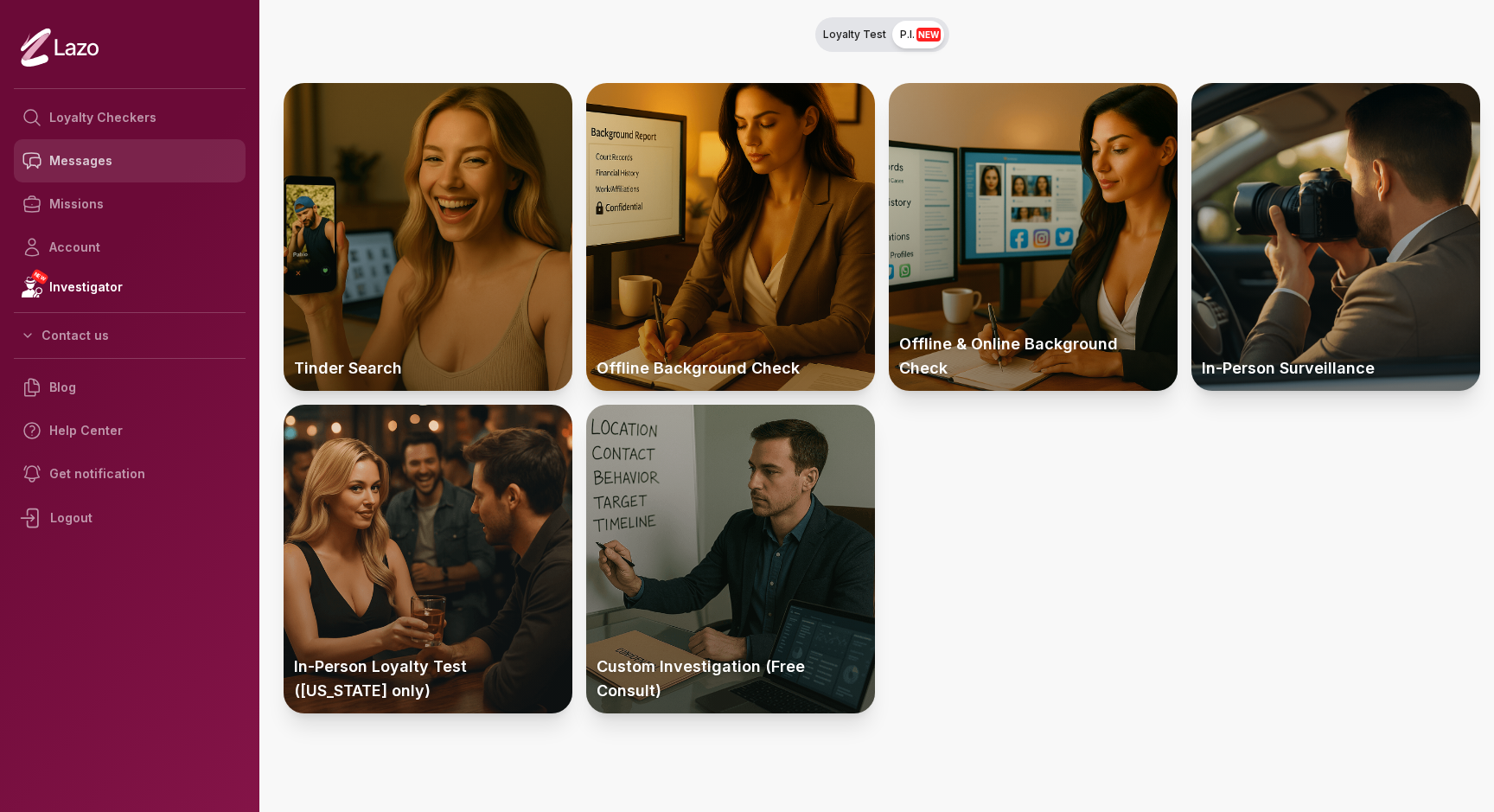
click at [82, 161] on link "Messages" at bounding box center [129, 160] width 231 height 43
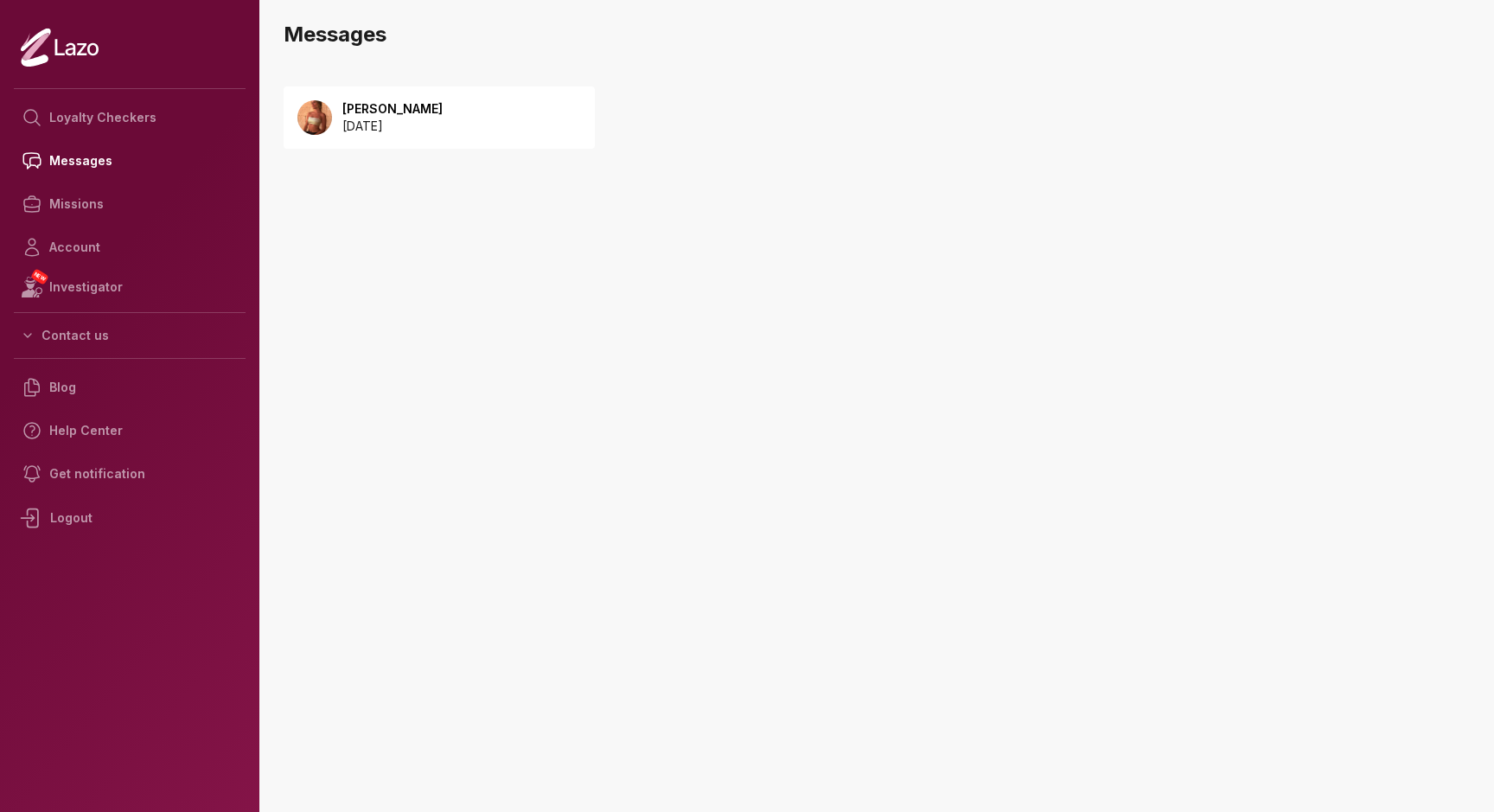
click at [384, 122] on p "[DATE]" at bounding box center [392, 127] width 100 height 18
